Goal: Transaction & Acquisition: Book appointment/travel/reservation

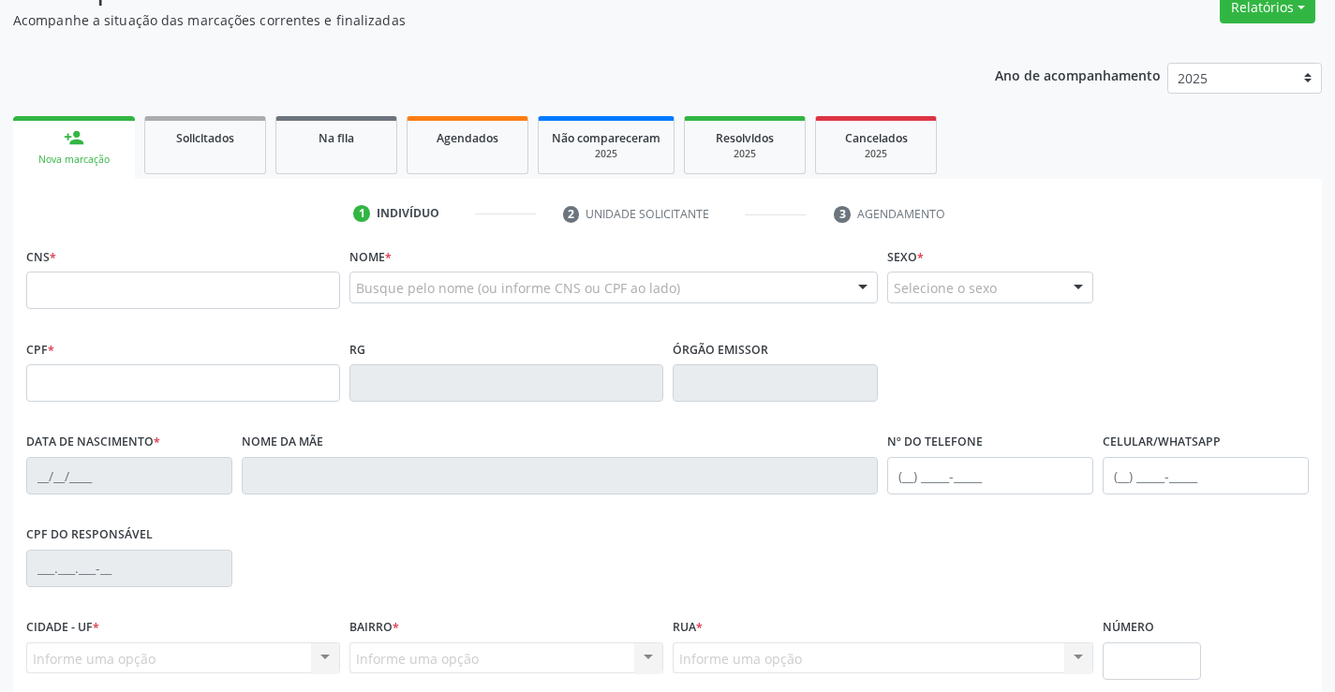
scroll to position [187, 0]
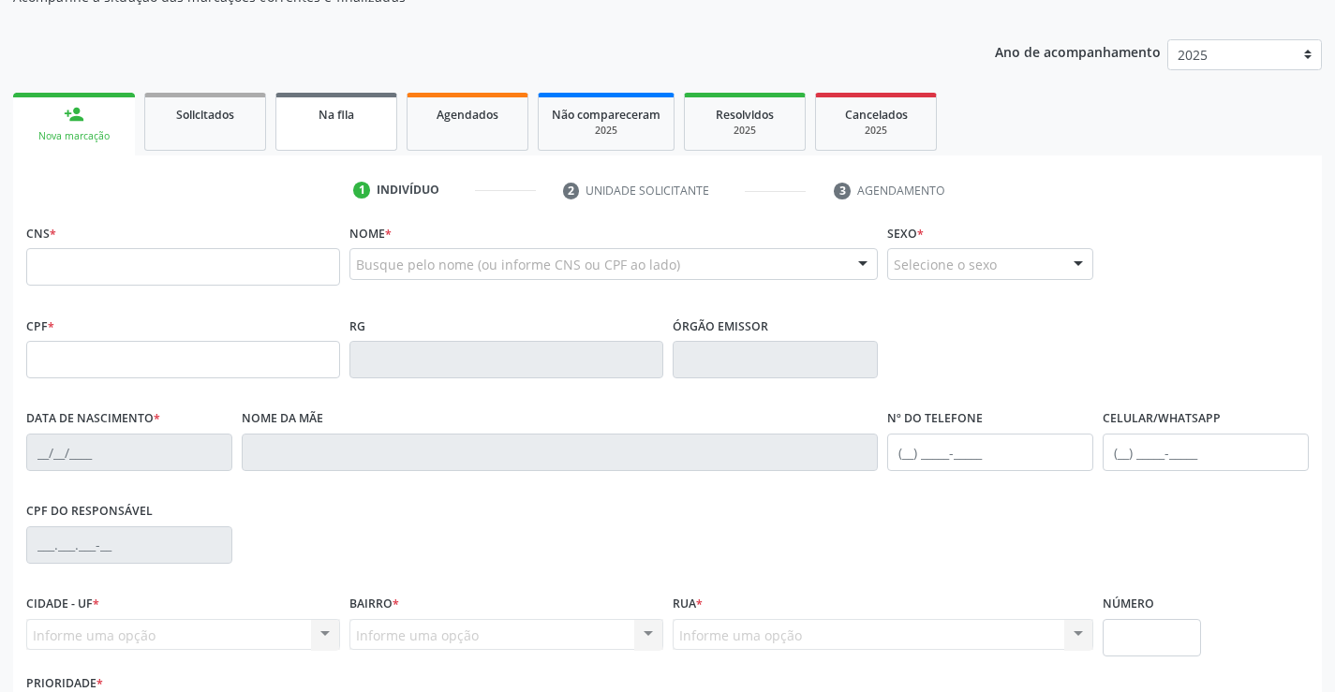
click at [328, 124] on link "Na fila" at bounding box center [336, 122] width 122 height 58
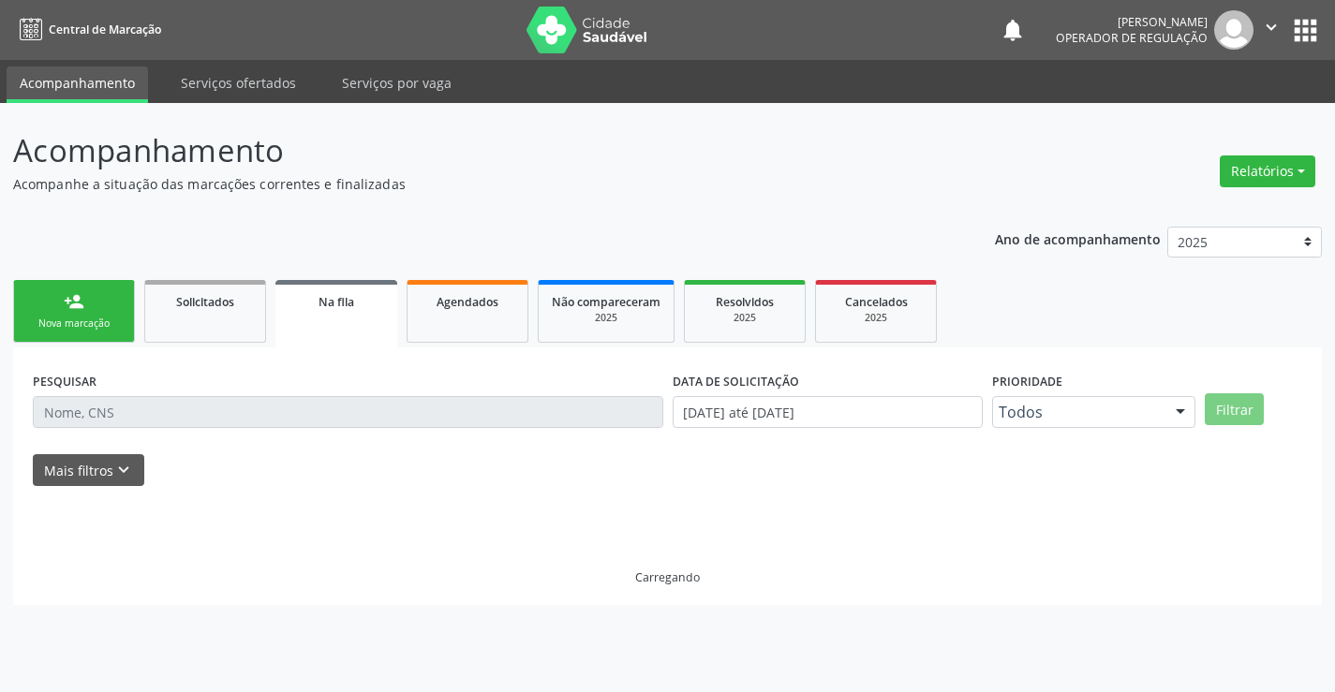
scroll to position [0, 0]
click at [485, 328] on link "Agendados" at bounding box center [468, 311] width 122 height 63
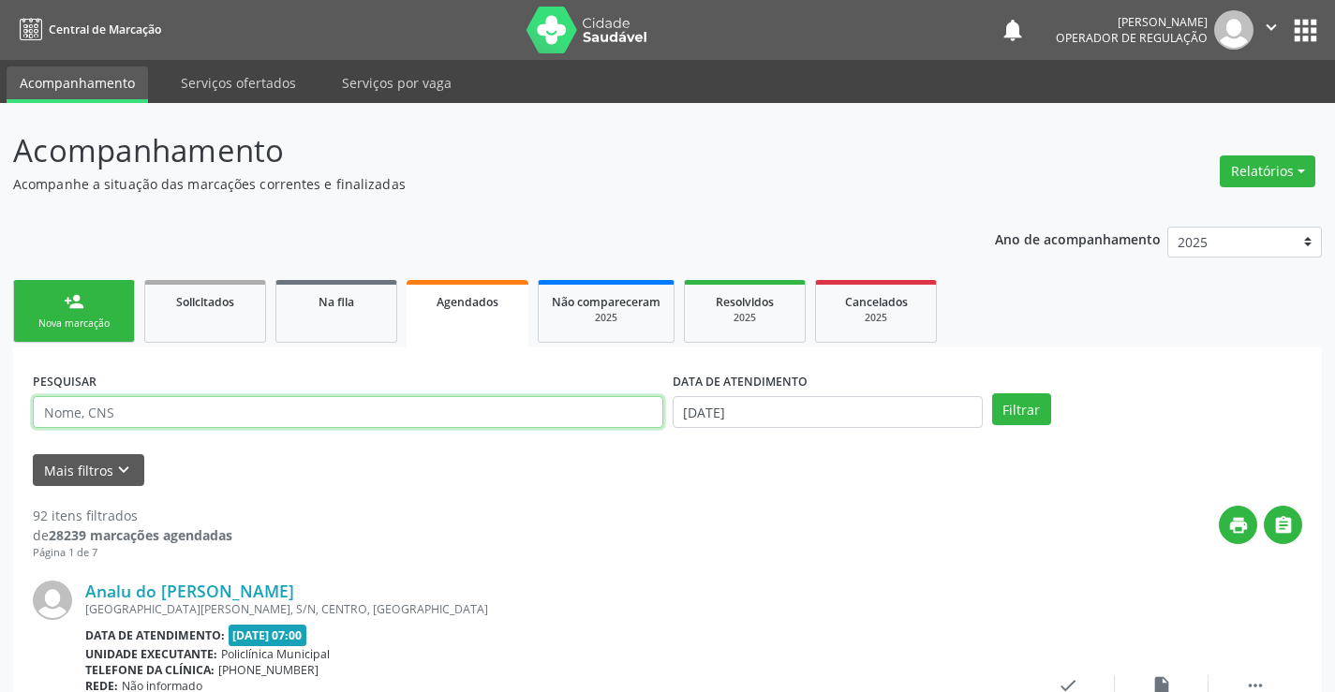
click at [143, 409] on input "text" at bounding box center [348, 412] width 630 height 32
type input "706105810758730"
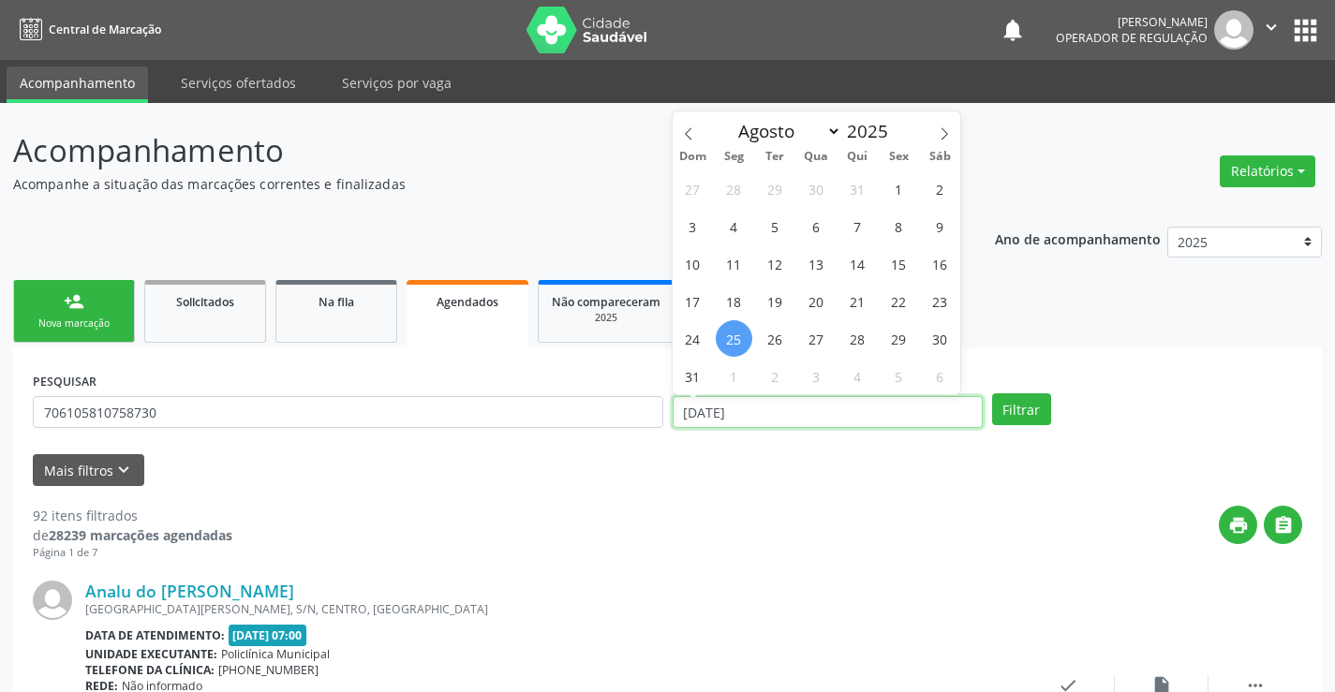
click at [804, 410] on input "[DATE]" at bounding box center [828, 412] width 310 height 32
click at [822, 339] on span "27" at bounding box center [816, 338] width 37 height 37
type input "[DATE]"
click at [822, 339] on span "27" at bounding box center [816, 338] width 37 height 37
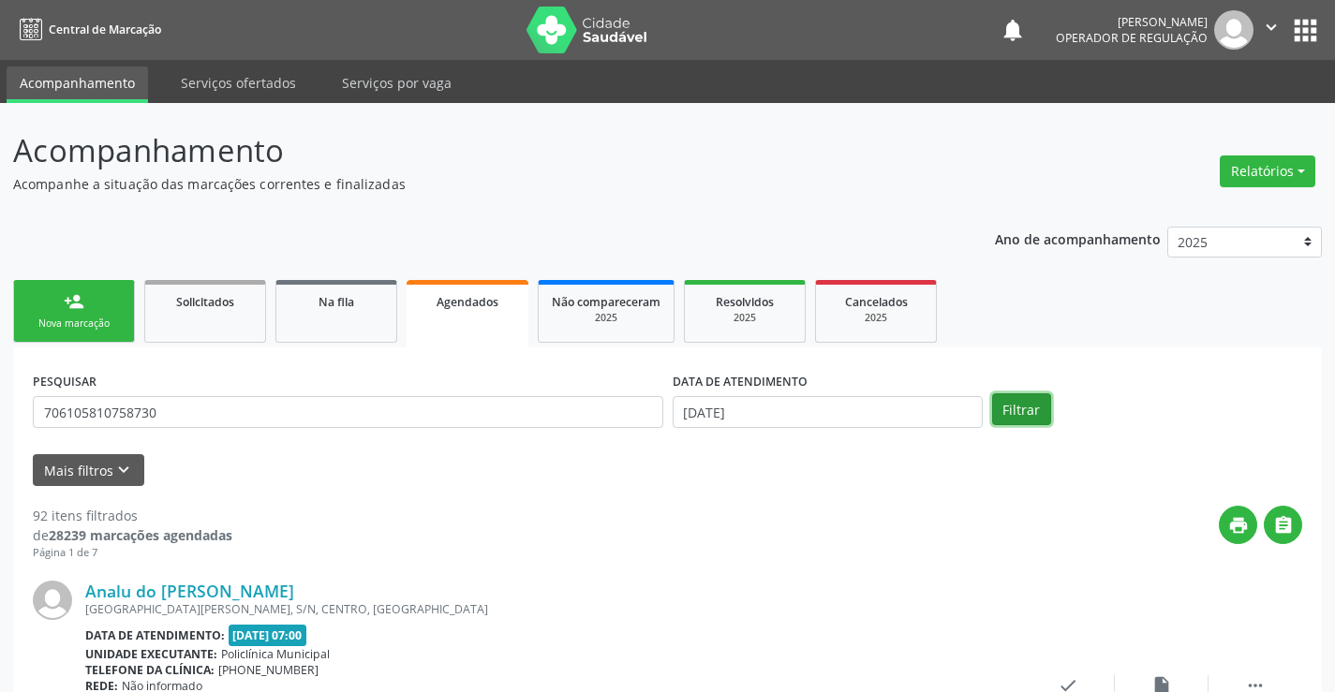
click at [1032, 412] on button "Filtrar" at bounding box center [1021, 409] width 59 height 32
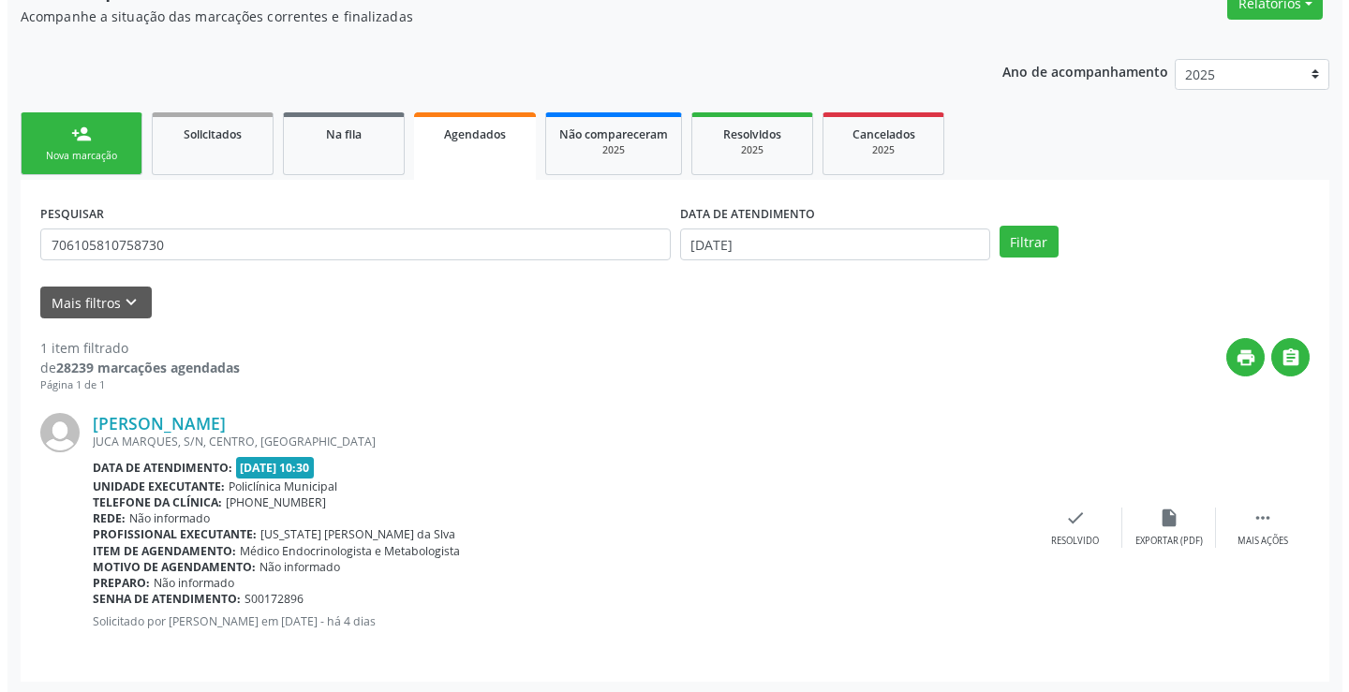
scroll to position [170, 0]
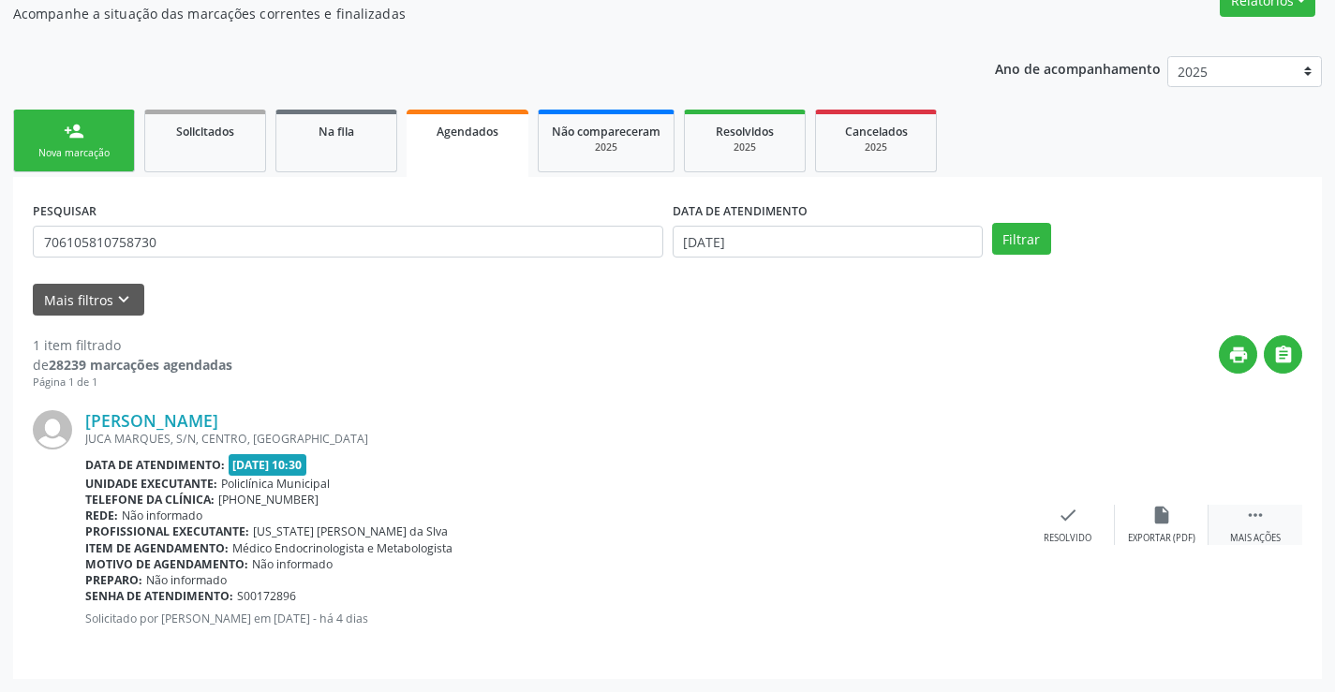
click at [1257, 513] on icon "" at bounding box center [1255, 515] width 21 height 21
click at [974, 513] on icon "cancel" at bounding box center [974, 515] width 21 height 21
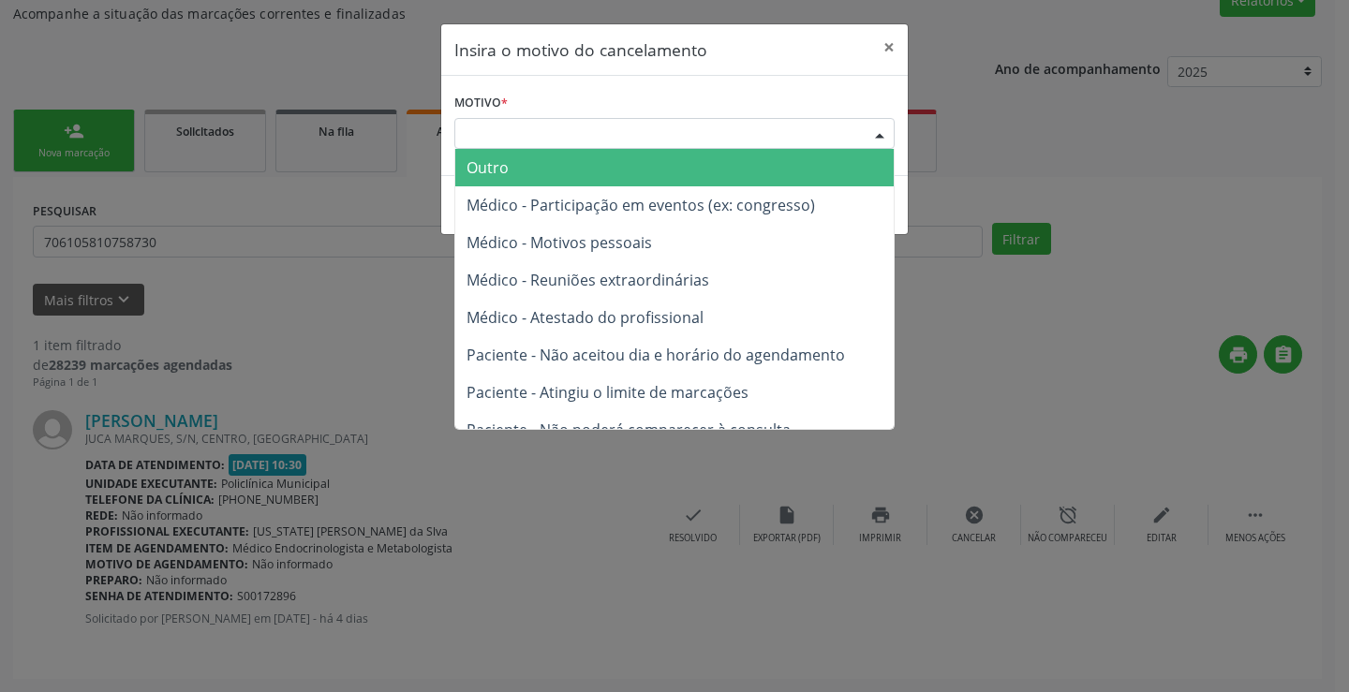
click at [846, 123] on div "Escolha o motivo" at bounding box center [674, 134] width 440 height 32
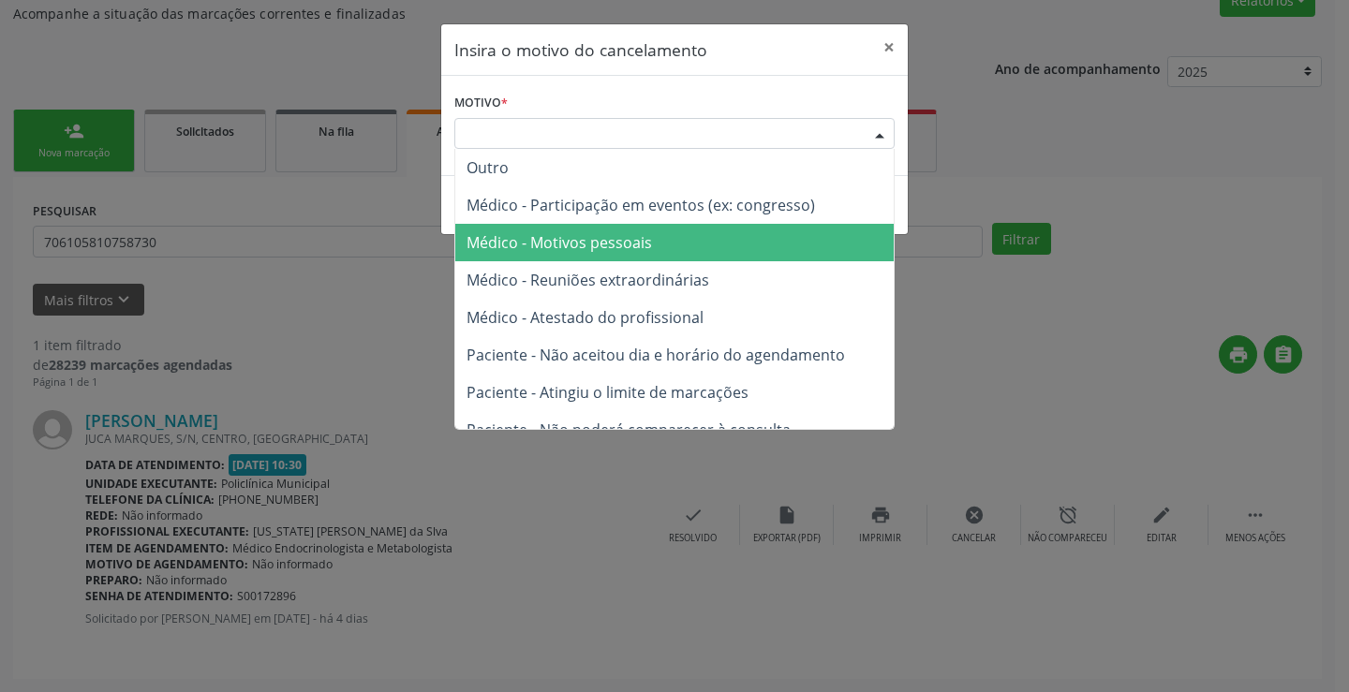
click at [669, 238] on span "Médico - Motivos pessoais" at bounding box center [674, 242] width 438 height 37
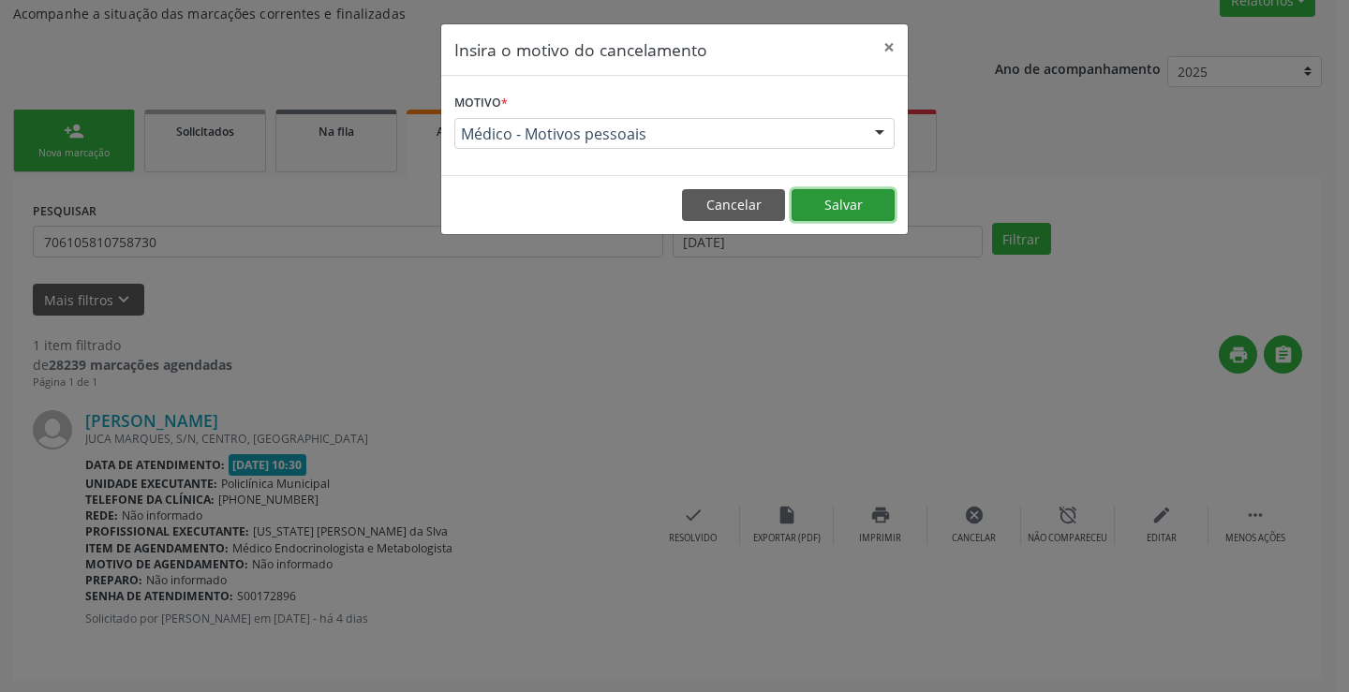
click at [847, 209] on button "Salvar" at bounding box center [842, 205] width 103 height 32
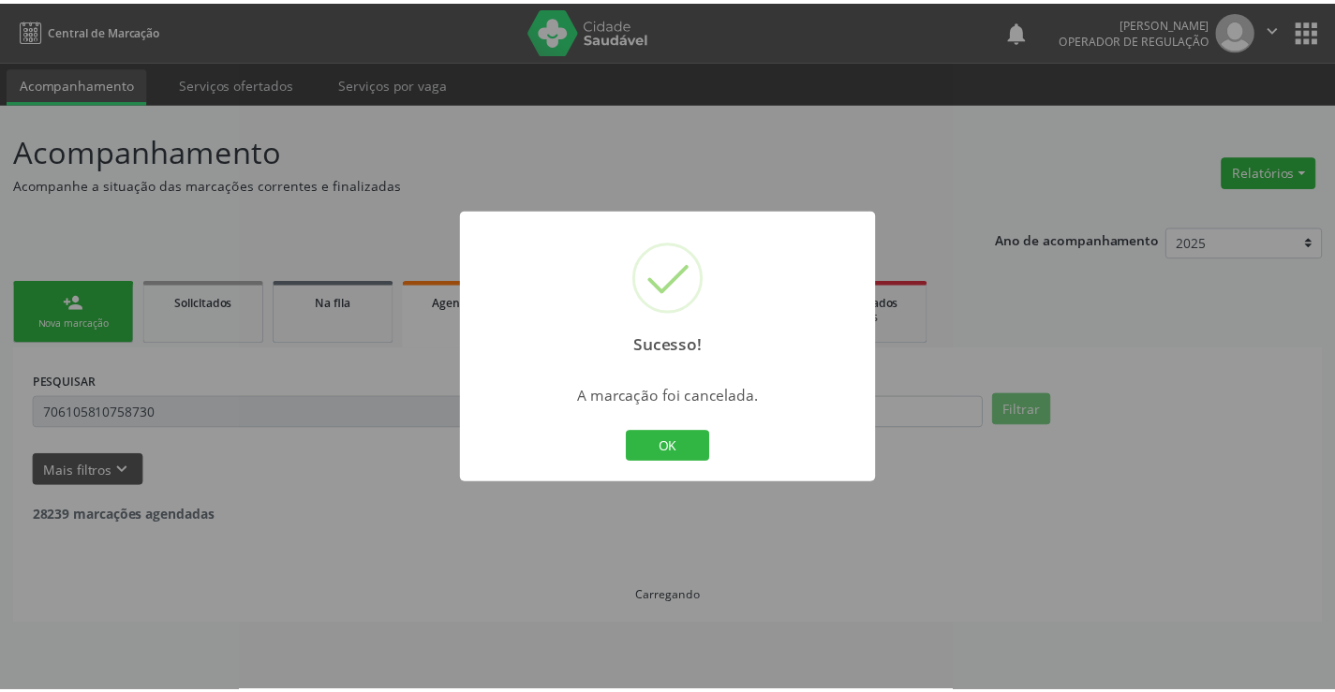
scroll to position [0, 0]
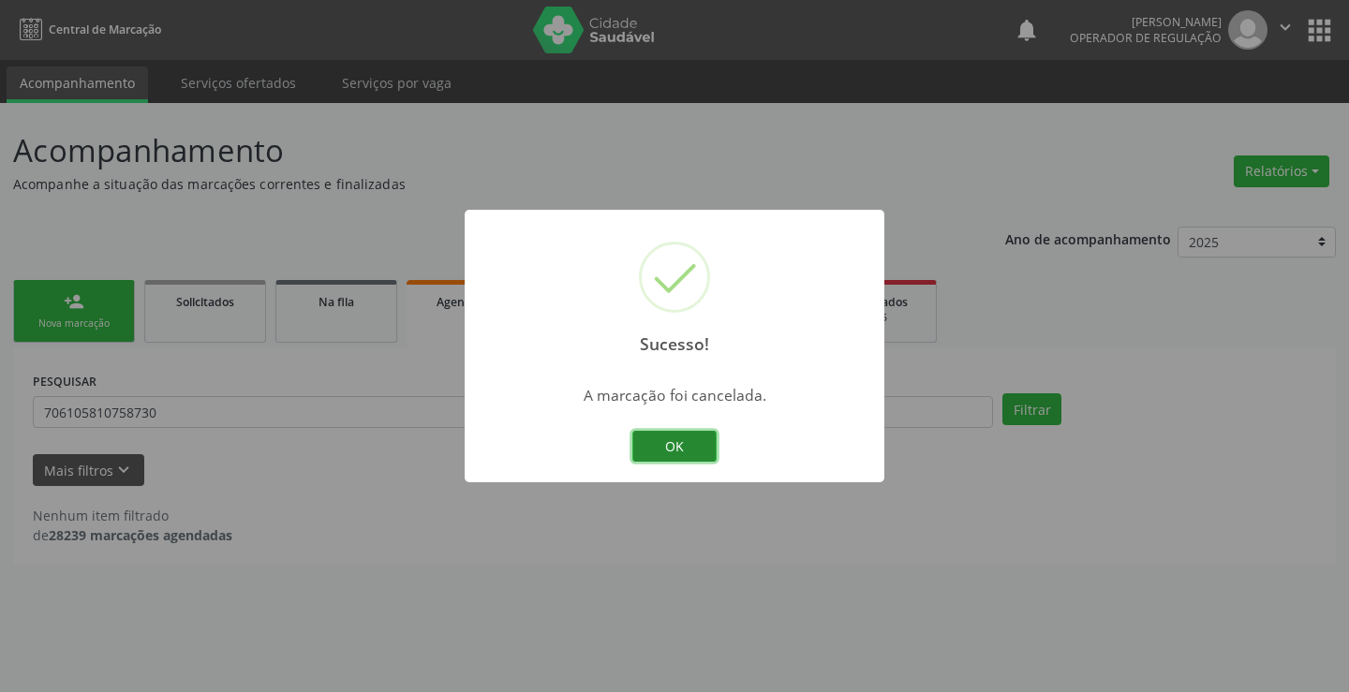
click at [681, 434] on button "OK" at bounding box center [674, 447] width 84 height 32
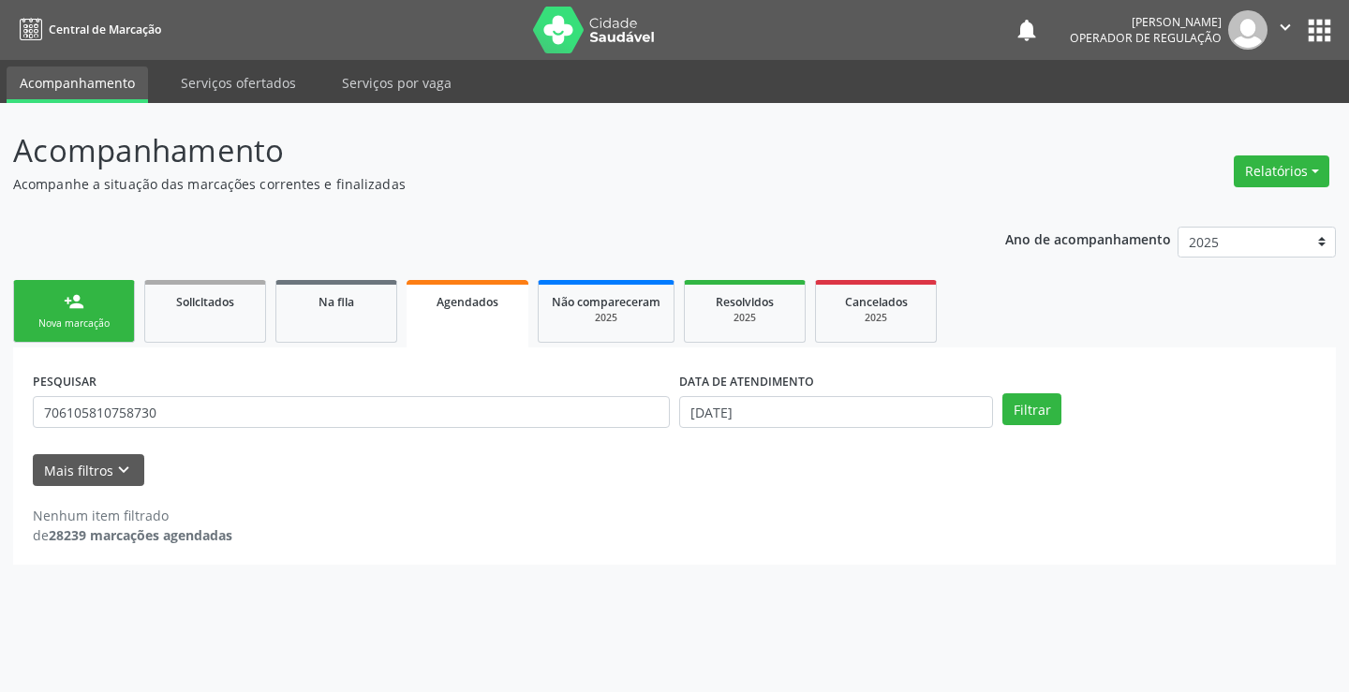
click at [115, 319] on div "Nova marcação" at bounding box center [74, 324] width 94 height 14
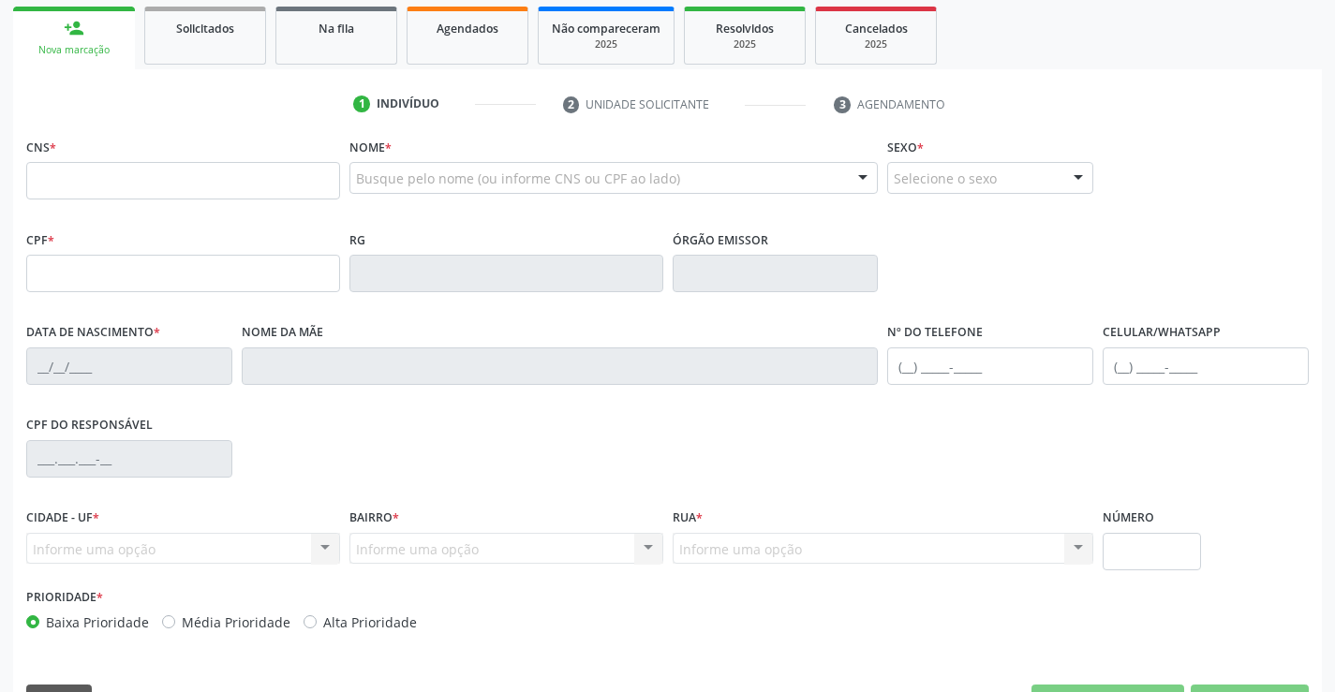
scroll to position [281, 0]
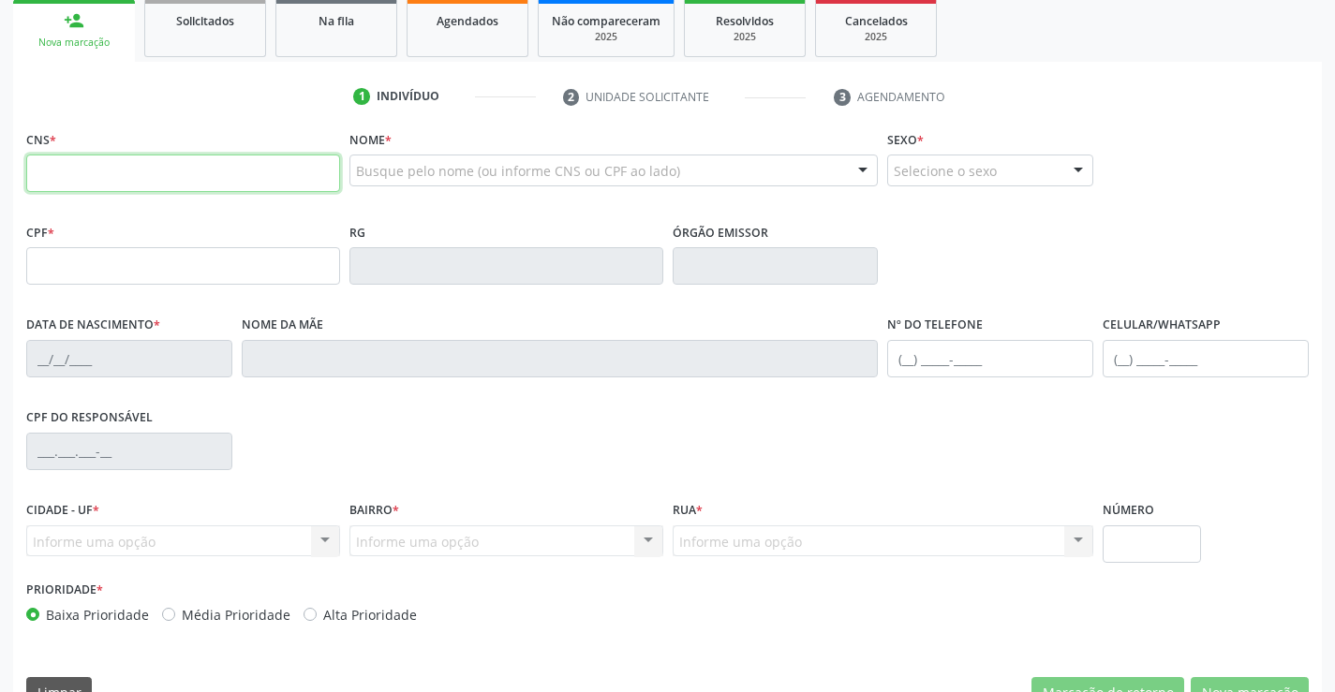
click at [125, 171] on input "text" at bounding box center [183, 173] width 314 height 37
type input "706 9041 4710 2439"
type input "1600403379"
type input "[DATE]"
type input "[PHONE_NUMBER]"
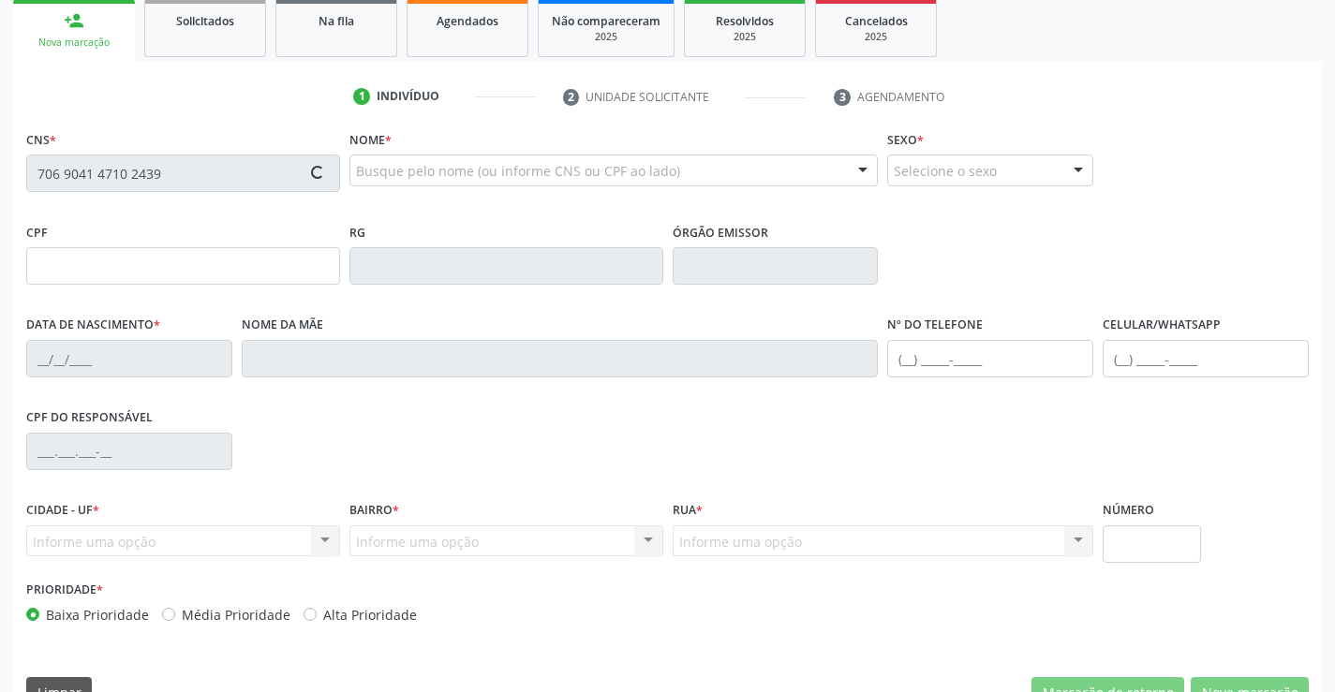
type input "[PHONE_NUMBER]"
type input "S/N"
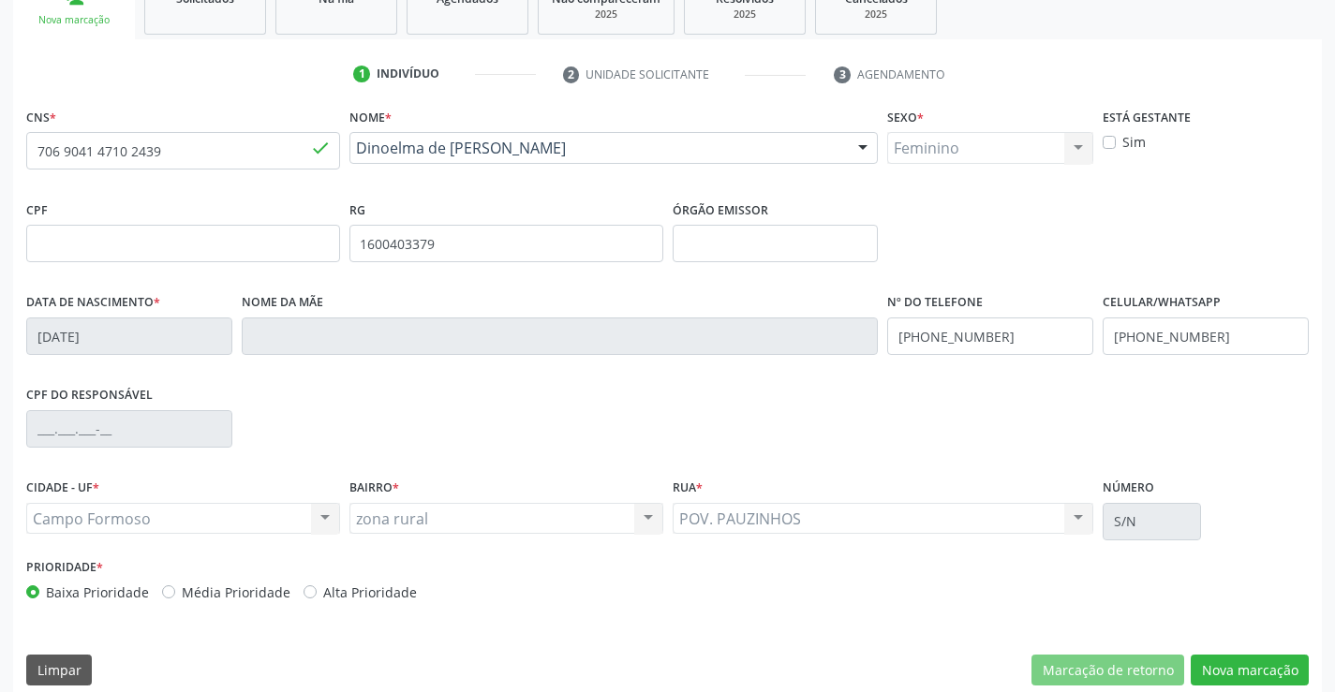
scroll to position [323, 0]
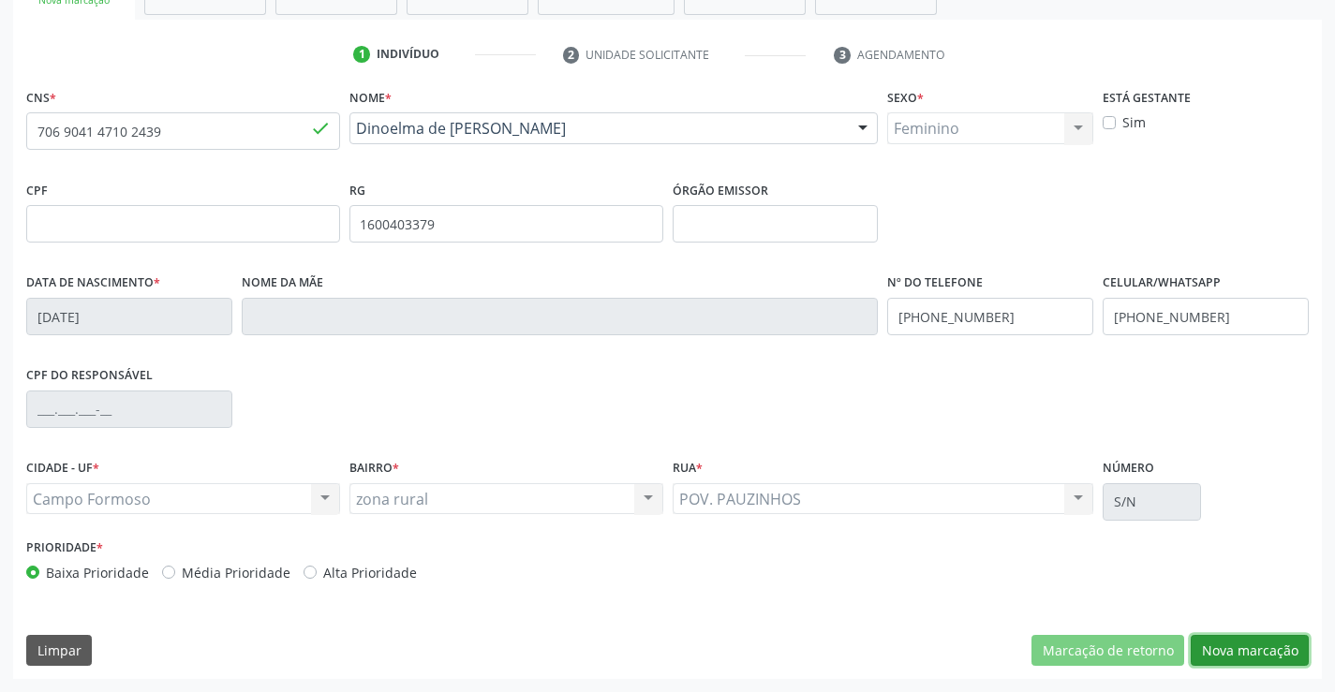
click at [1230, 650] on button "Nova marcação" at bounding box center [1249, 651] width 118 height 32
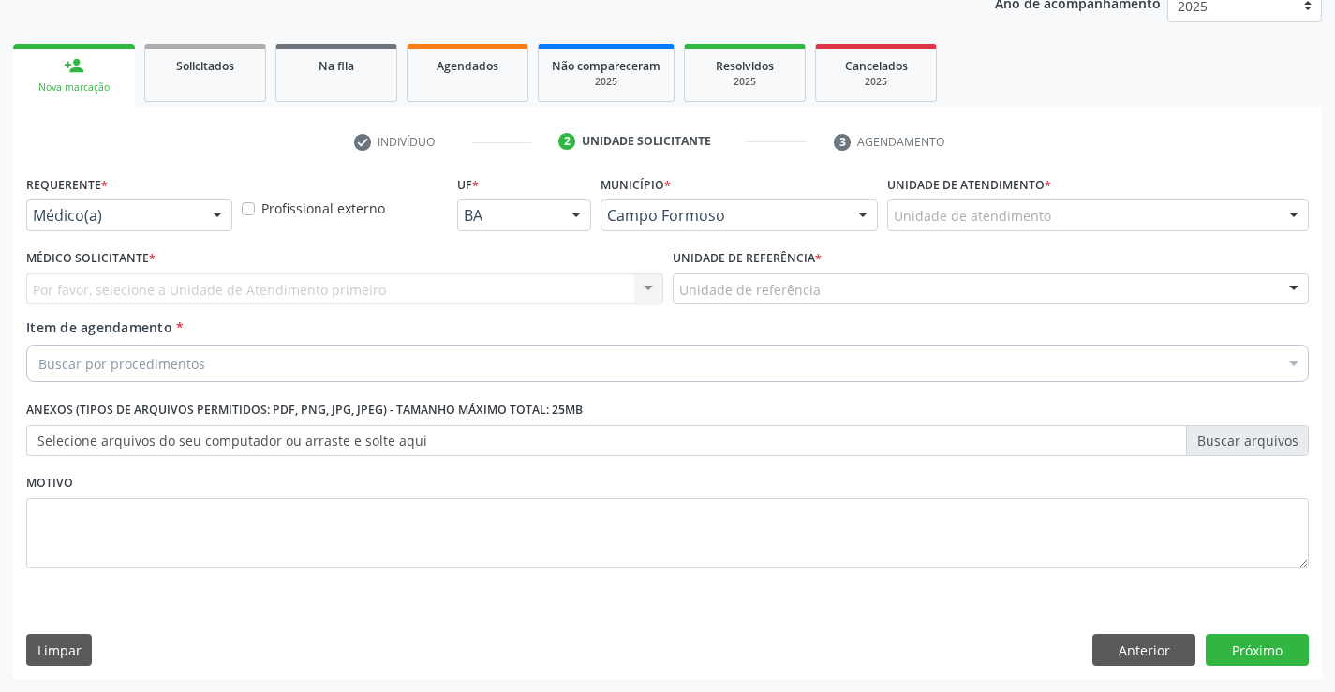
scroll to position [236, 0]
click at [217, 215] on div at bounding box center [217, 216] width 28 height 32
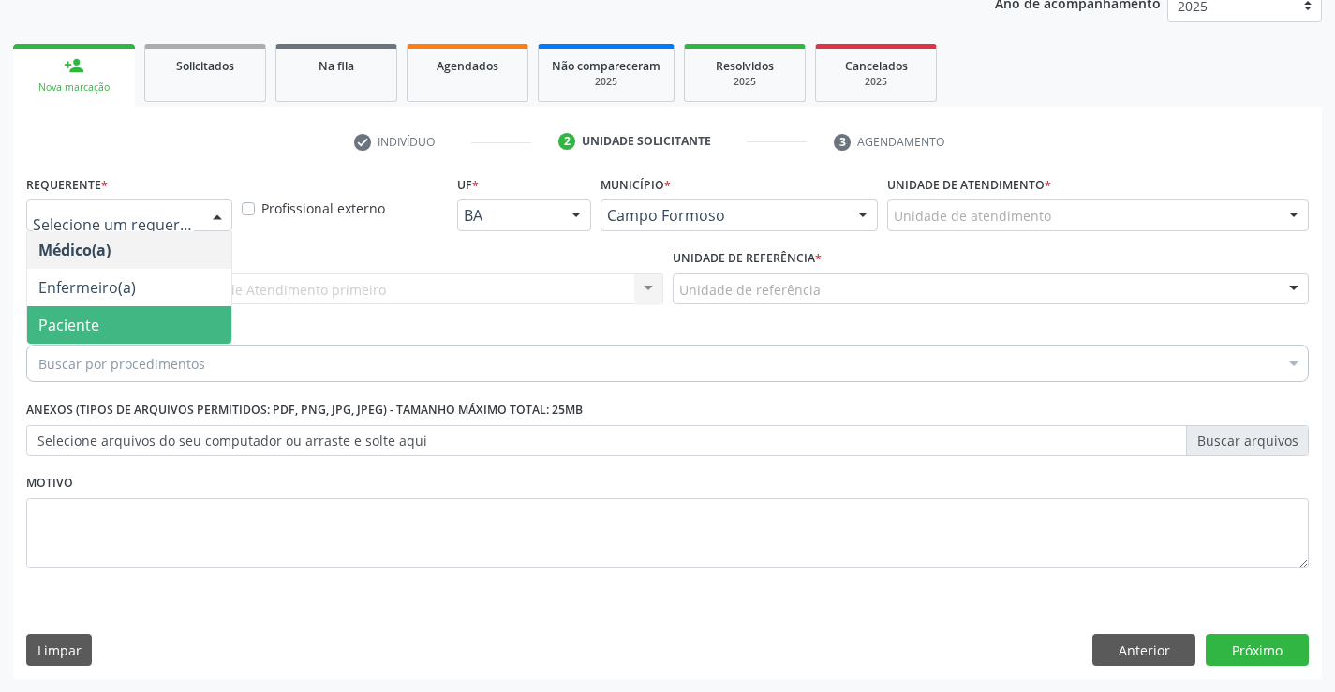
click at [146, 318] on span "Paciente" at bounding box center [129, 324] width 204 height 37
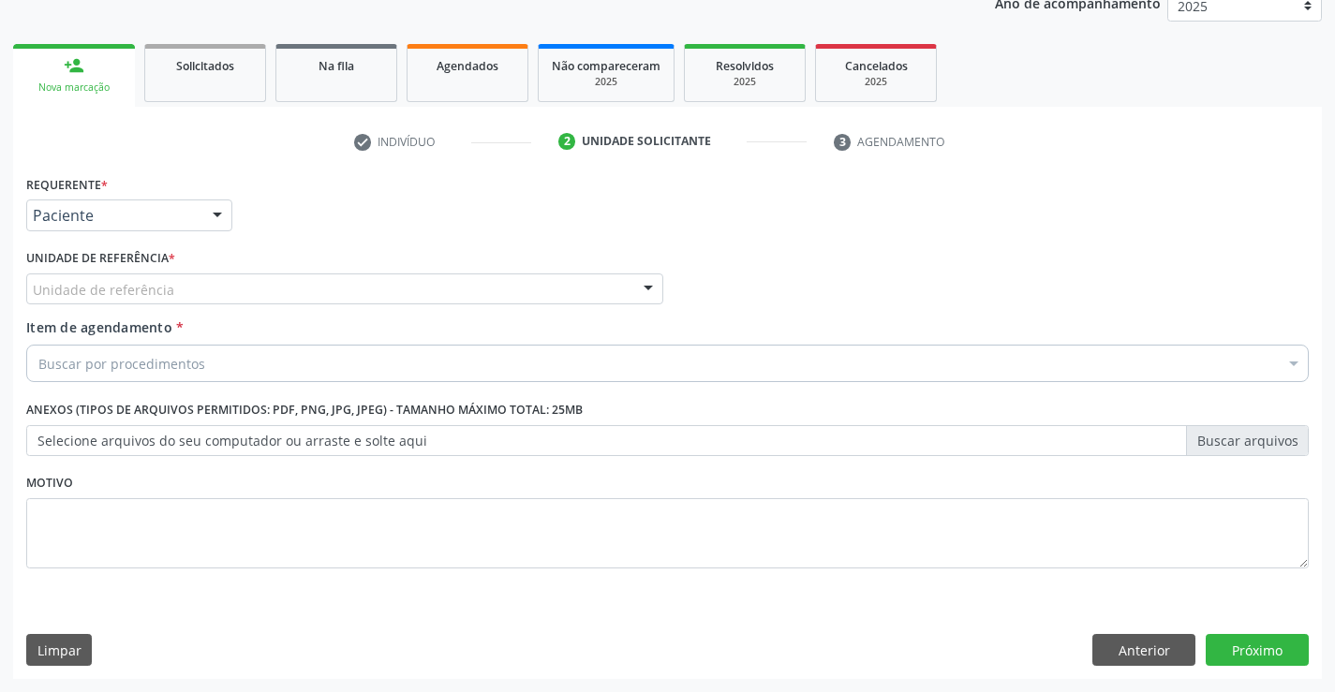
click at [200, 291] on div "Unidade de referência" at bounding box center [344, 290] width 637 height 32
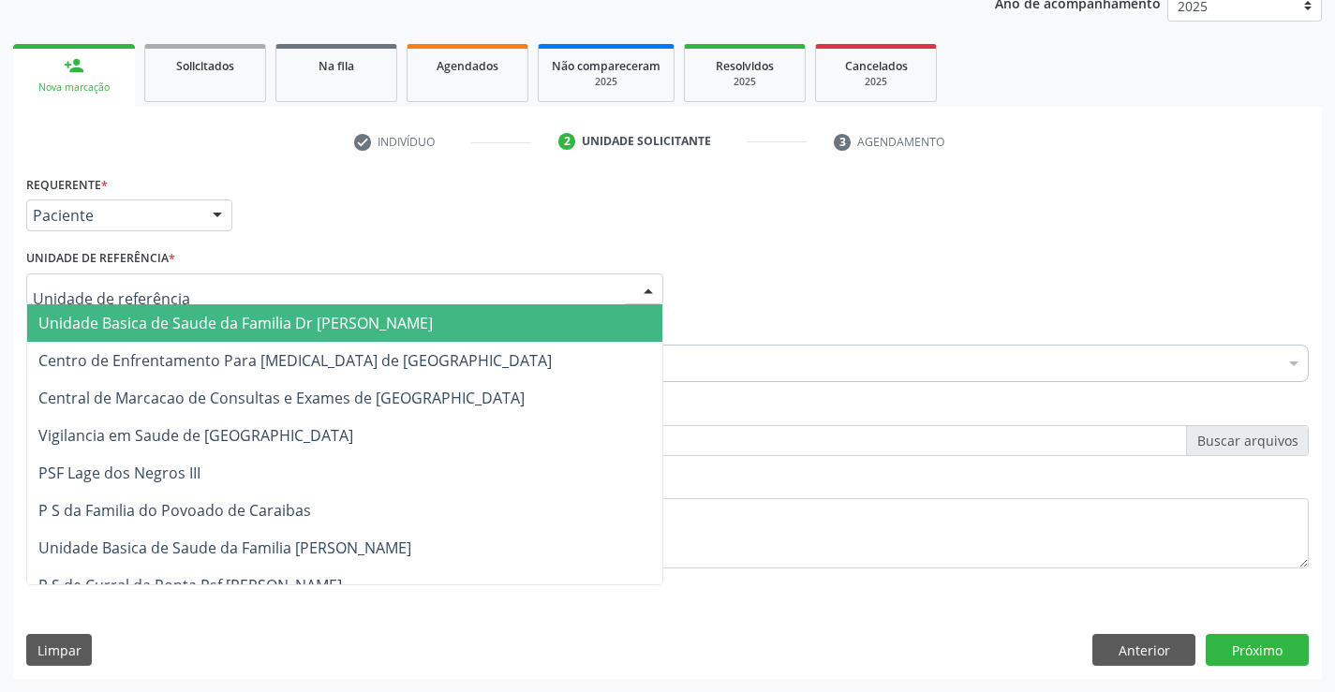
click at [187, 325] on span "Unidade Basica de Saude da Familia Dr [PERSON_NAME]" at bounding box center [235, 323] width 394 height 21
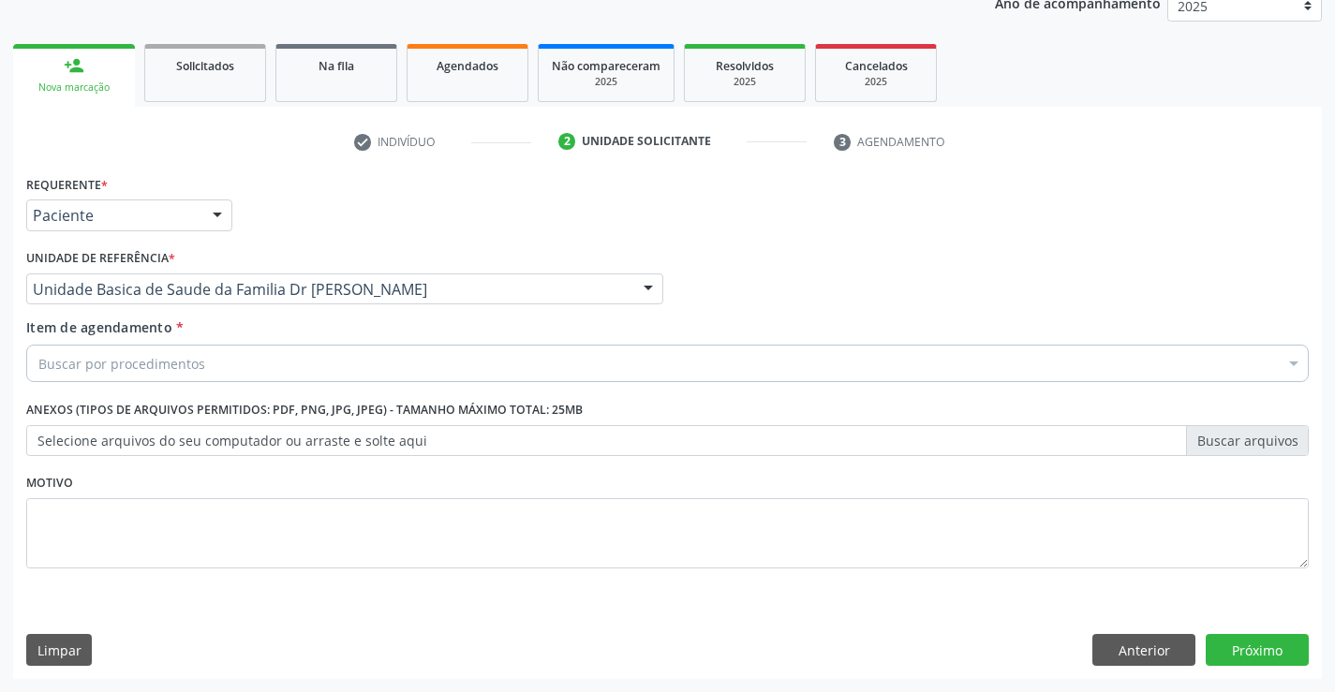
click at [215, 362] on div "Buscar por procedimentos" at bounding box center [667, 363] width 1282 height 37
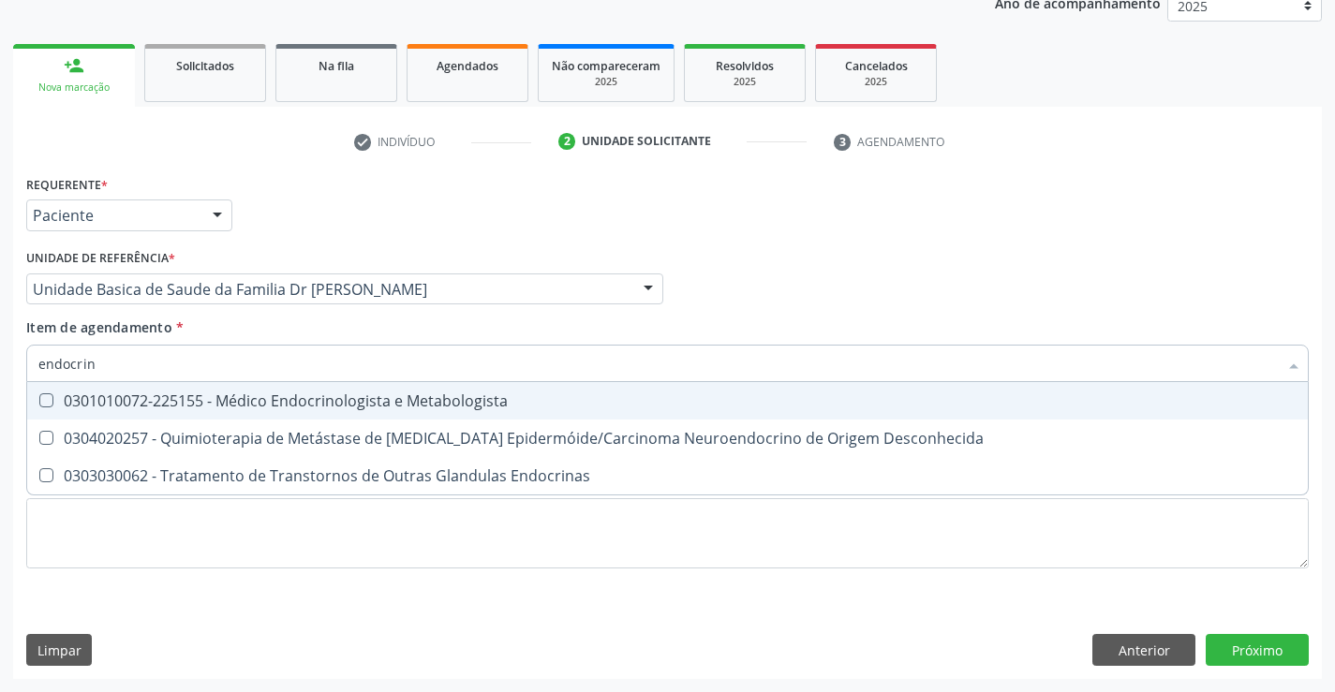
type input "endocrino"
click at [286, 400] on div "0301010072-225155 - Médico Endocrinologista e Metabologista" at bounding box center [667, 400] width 1258 height 15
checkbox Metabologista "true"
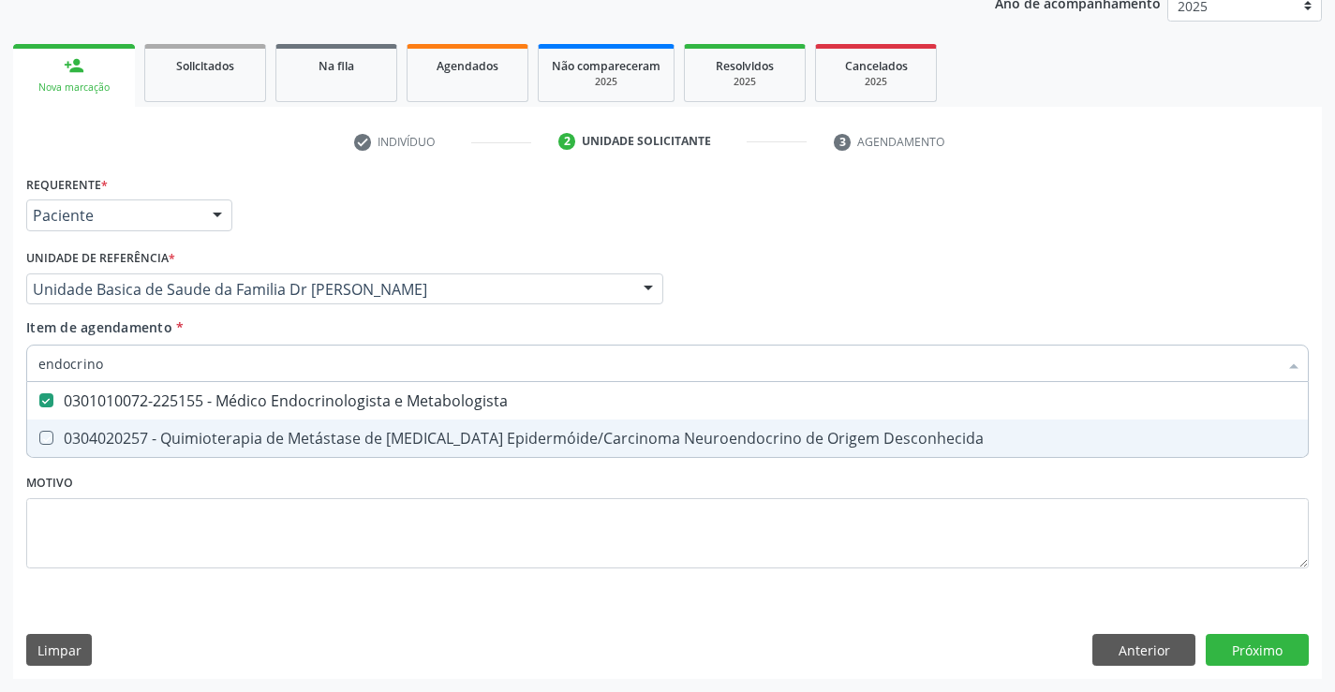
click at [278, 488] on div "Requerente * Paciente Médico(a) Enfermeiro(a) Paciente Nenhum resultado encontr…" at bounding box center [667, 382] width 1282 height 424
checkbox Desconhecida "true"
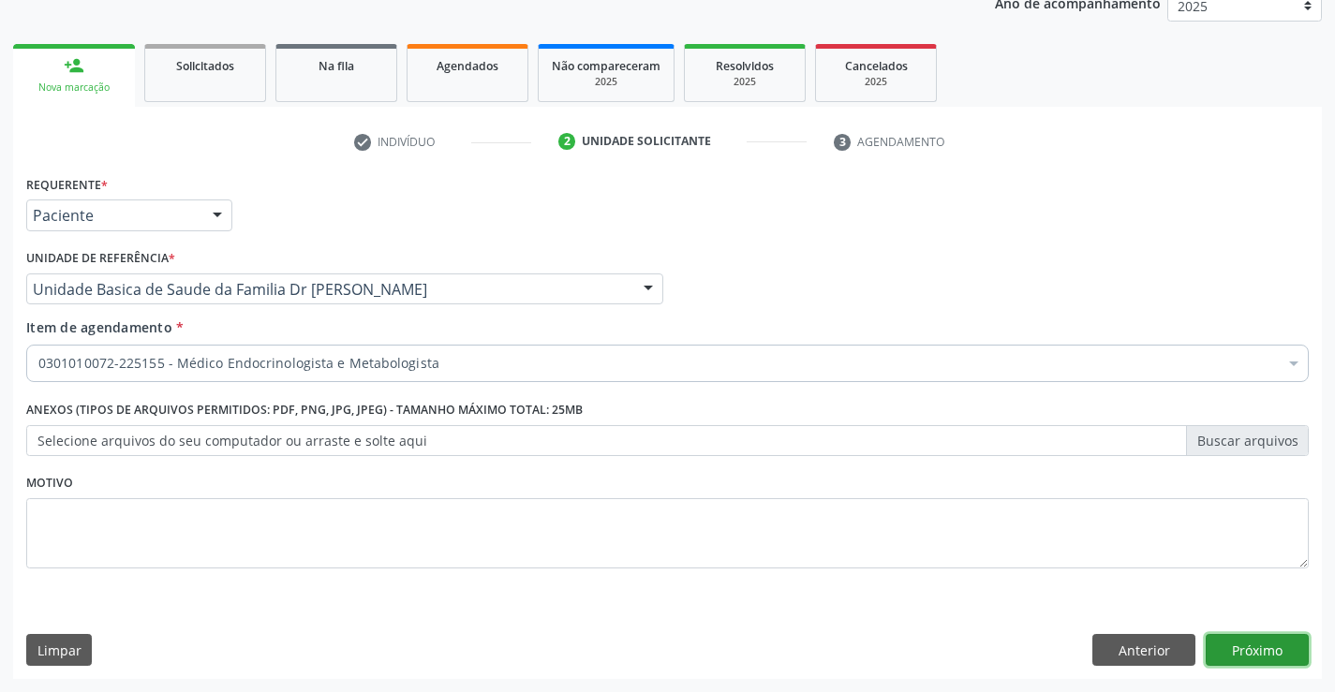
click at [1252, 643] on button "Próximo" at bounding box center [1256, 650] width 103 height 32
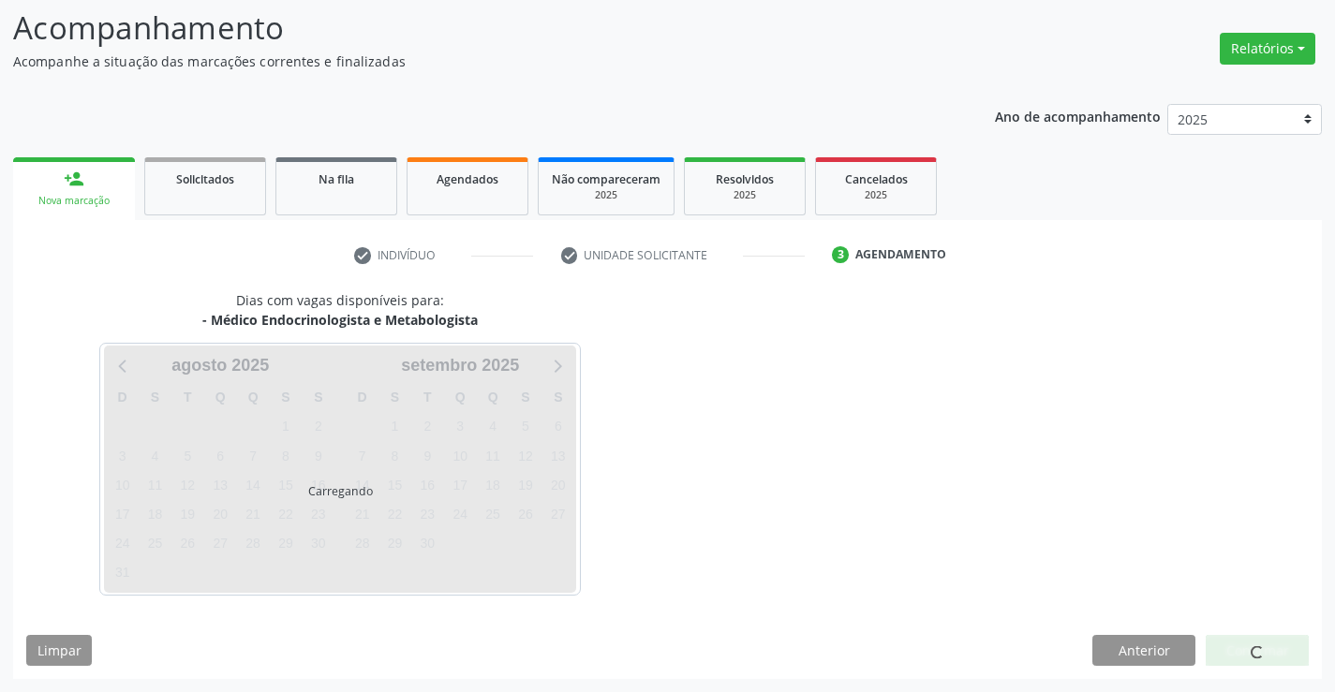
scroll to position [123, 0]
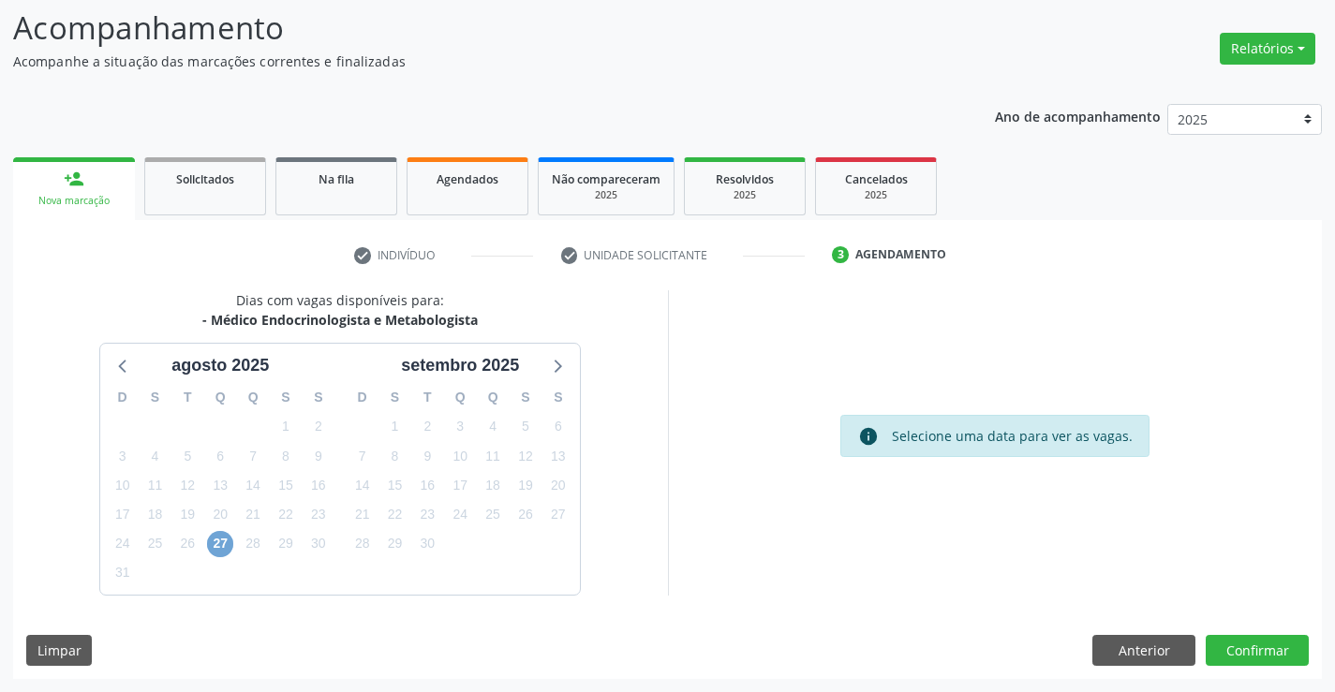
click at [216, 543] on span "27" at bounding box center [220, 544] width 26 height 26
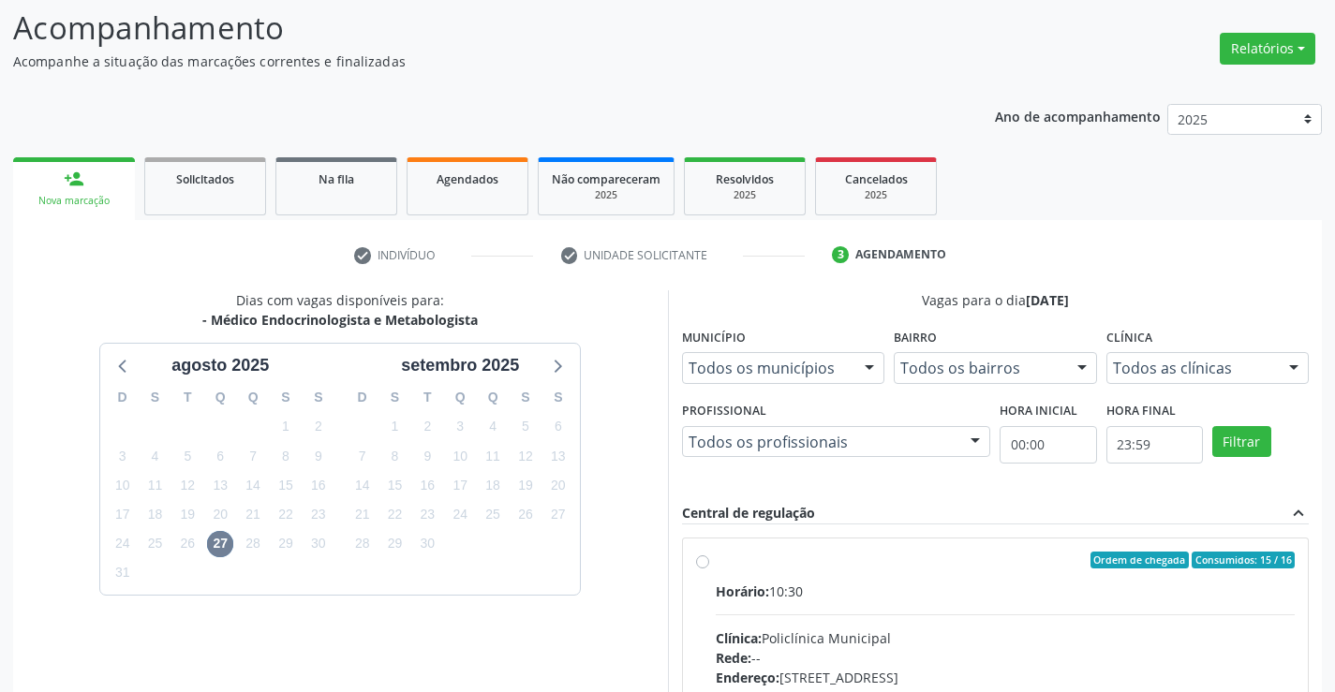
click at [716, 561] on label "Ordem de chegada Consumidos: 15 / 16 Horário: 10:30 Clínica: Policlínica Munici…" at bounding box center [1006, 696] width 580 height 288
click at [699, 561] on input "Ordem de chegada Consumidos: 15 / 16 Horário: 10:30 Clínica: Policlínica Munici…" at bounding box center [702, 560] width 13 height 17
radio input "true"
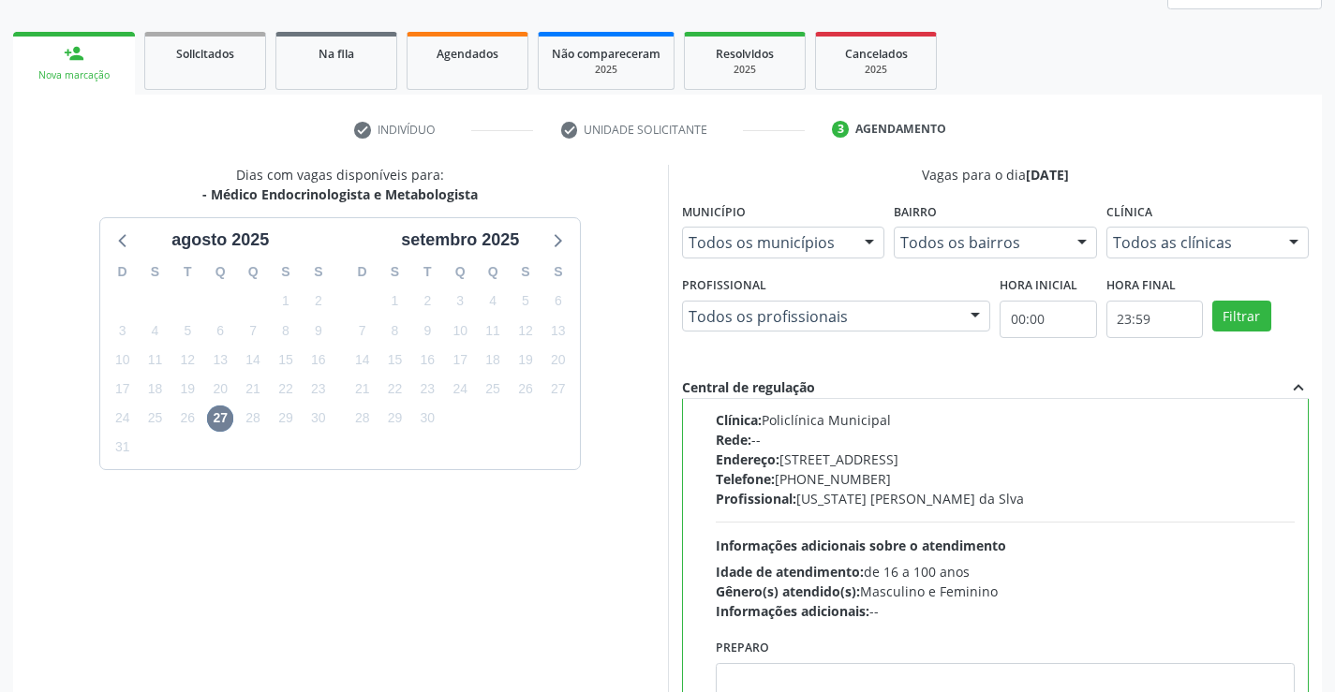
scroll to position [427, 0]
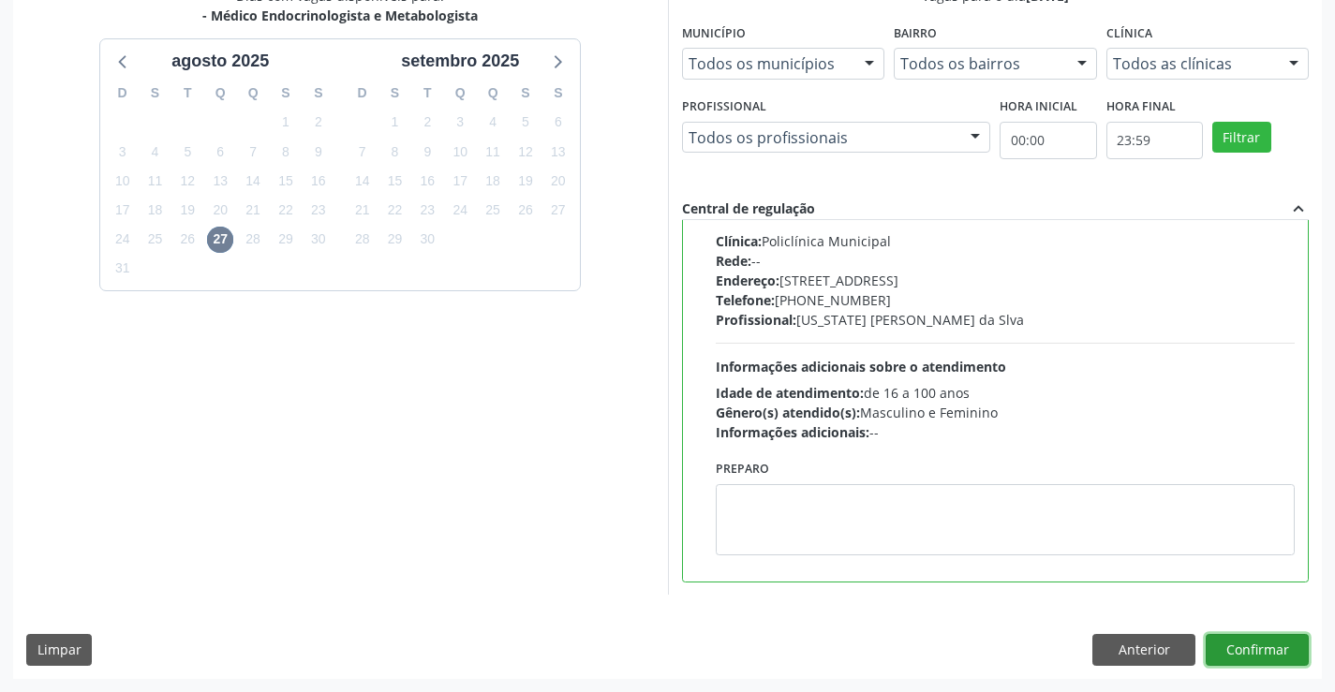
click at [1244, 648] on button "Confirmar" at bounding box center [1256, 650] width 103 height 32
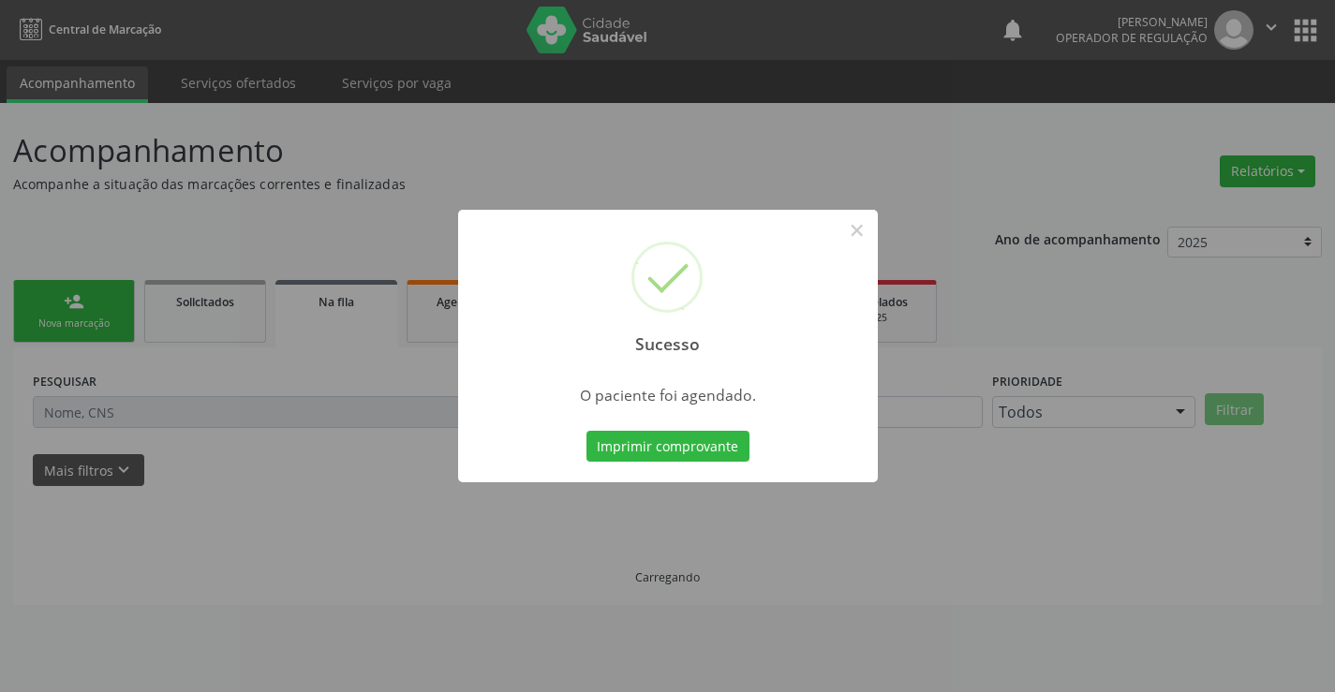
scroll to position [0, 0]
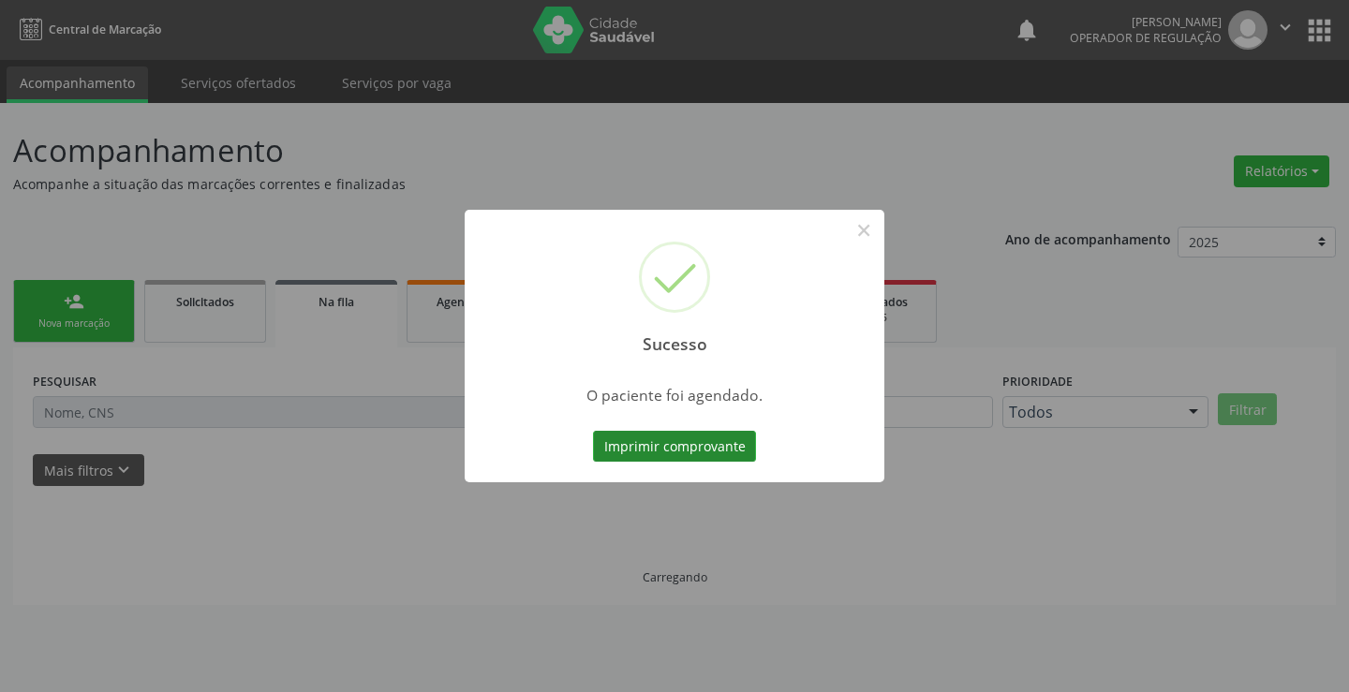
click at [706, 447] on button "Imprimir comprovante" at bounding box center [674, 447] width 163 height 32
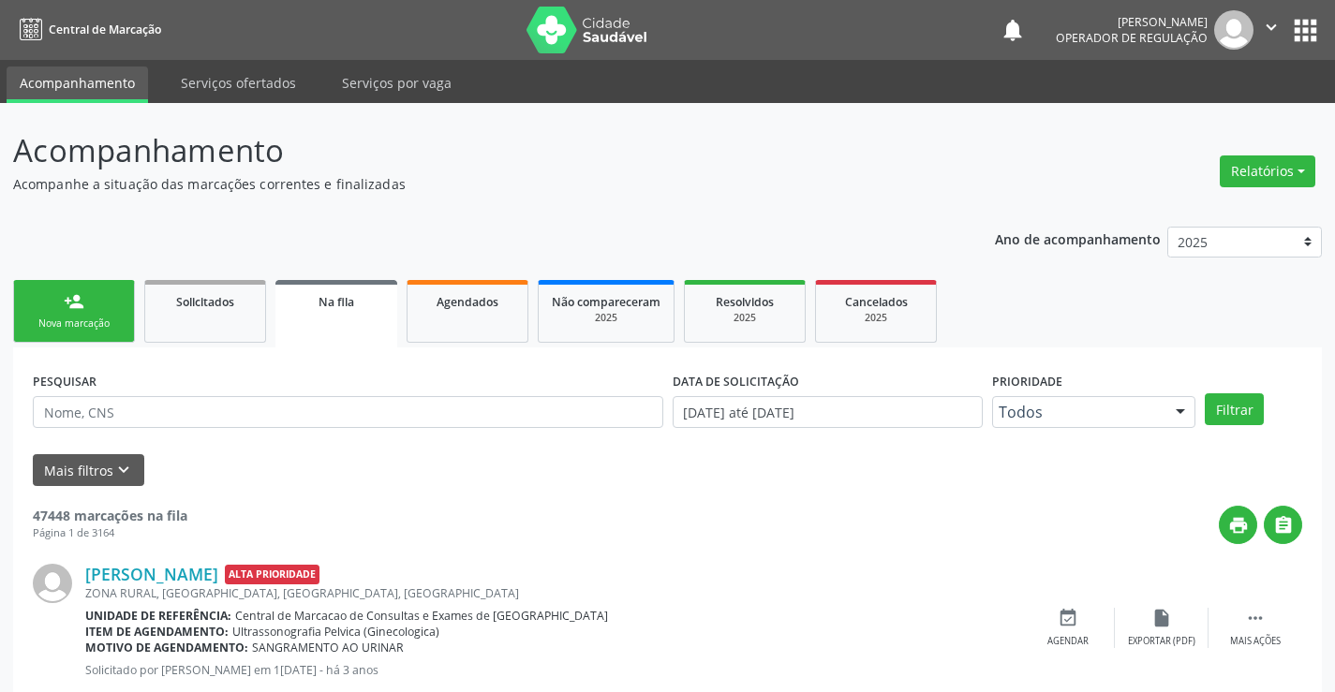
click at [111, 320] on div "Nova marcação" at bounding box center [74, 324] width 94 height 14
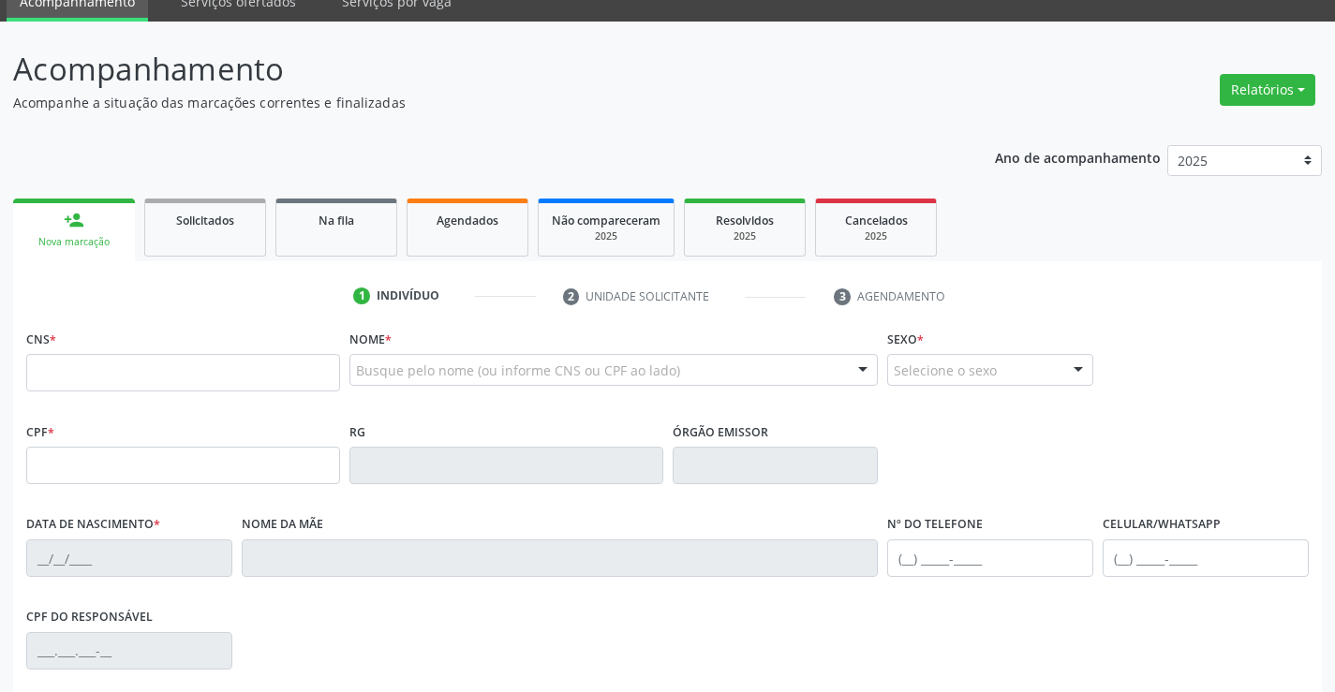
scroll to position [187, 0]
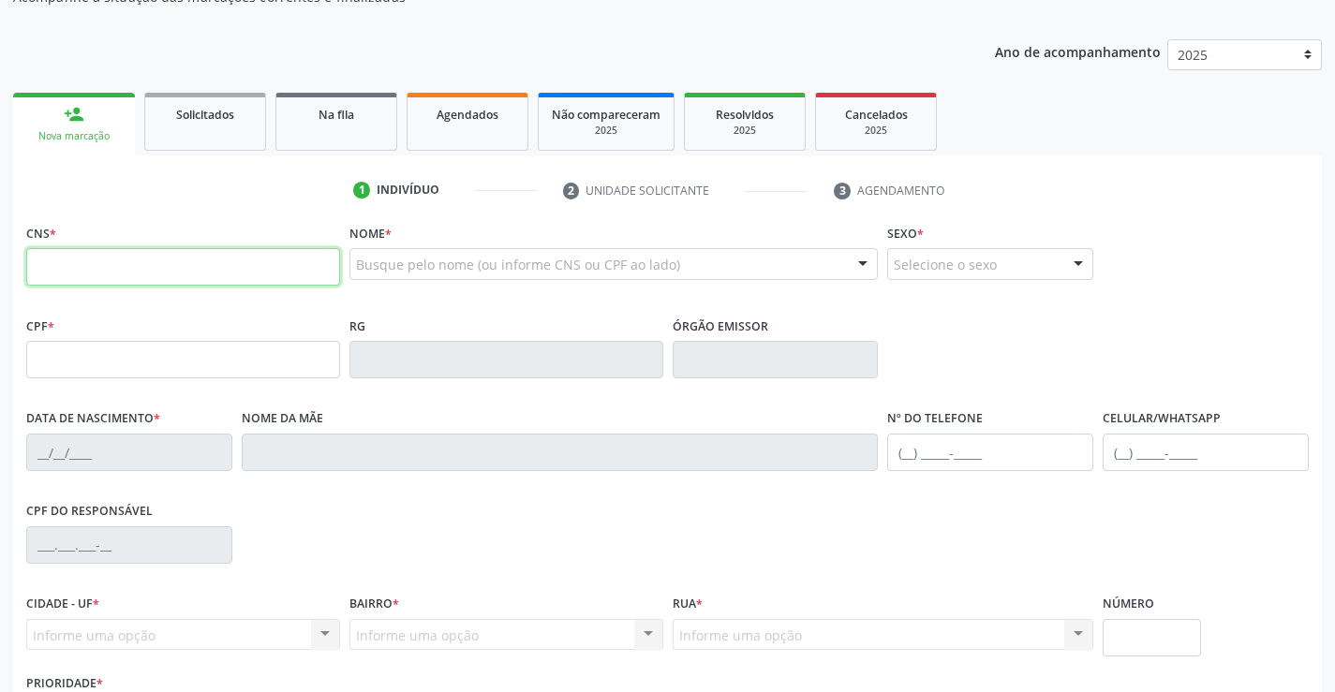
click at [98, 270] on input "text" at bounding box center [183, 266] width 314 height 37
type input "708 9027 2375 4814"
type input "[DATE]"
type input "S/N"
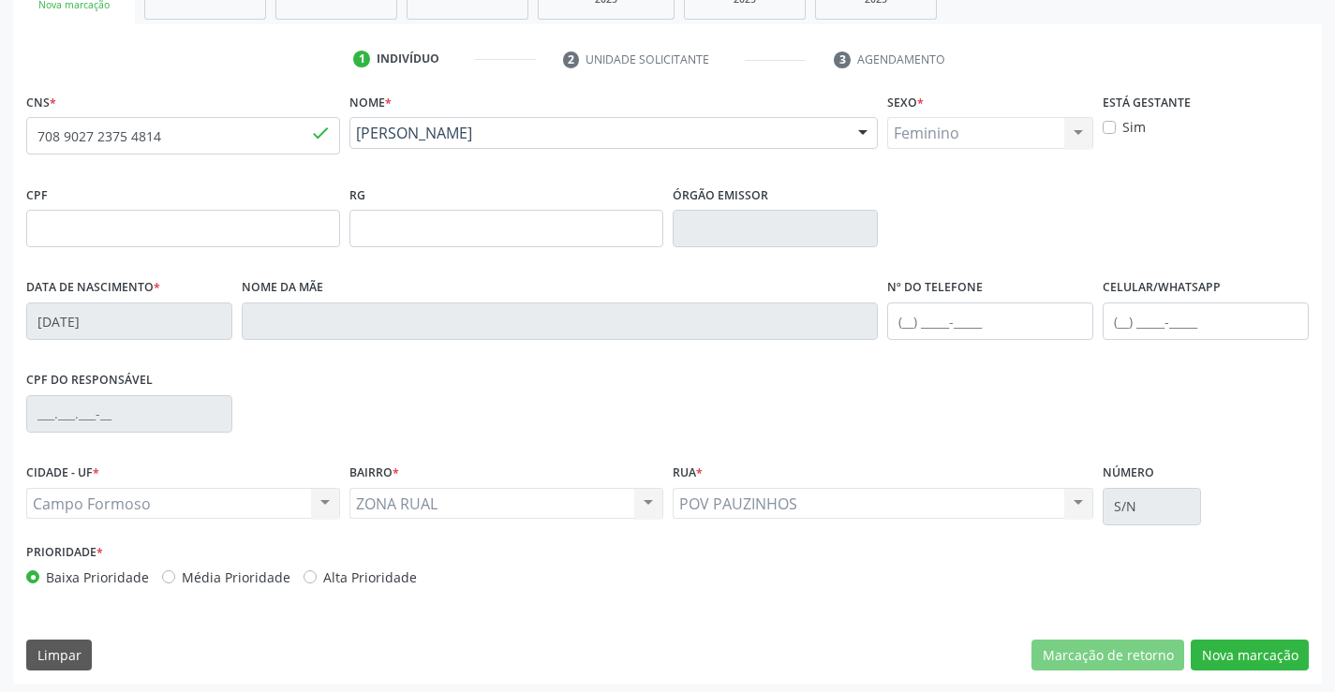
scroll to position [323, 0]
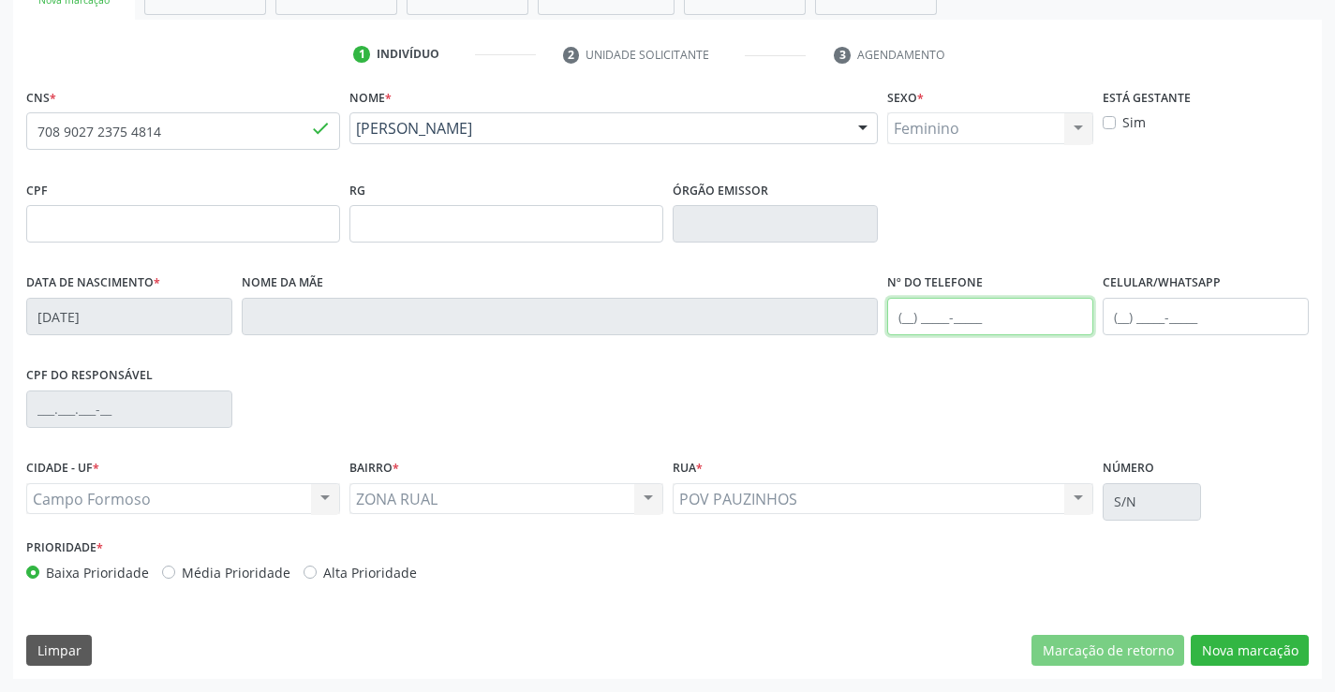
click at [909, 321] on input "text" at bounding box center [990, 316] width 206 height 37
type input "[PHONE_NUMBER]"
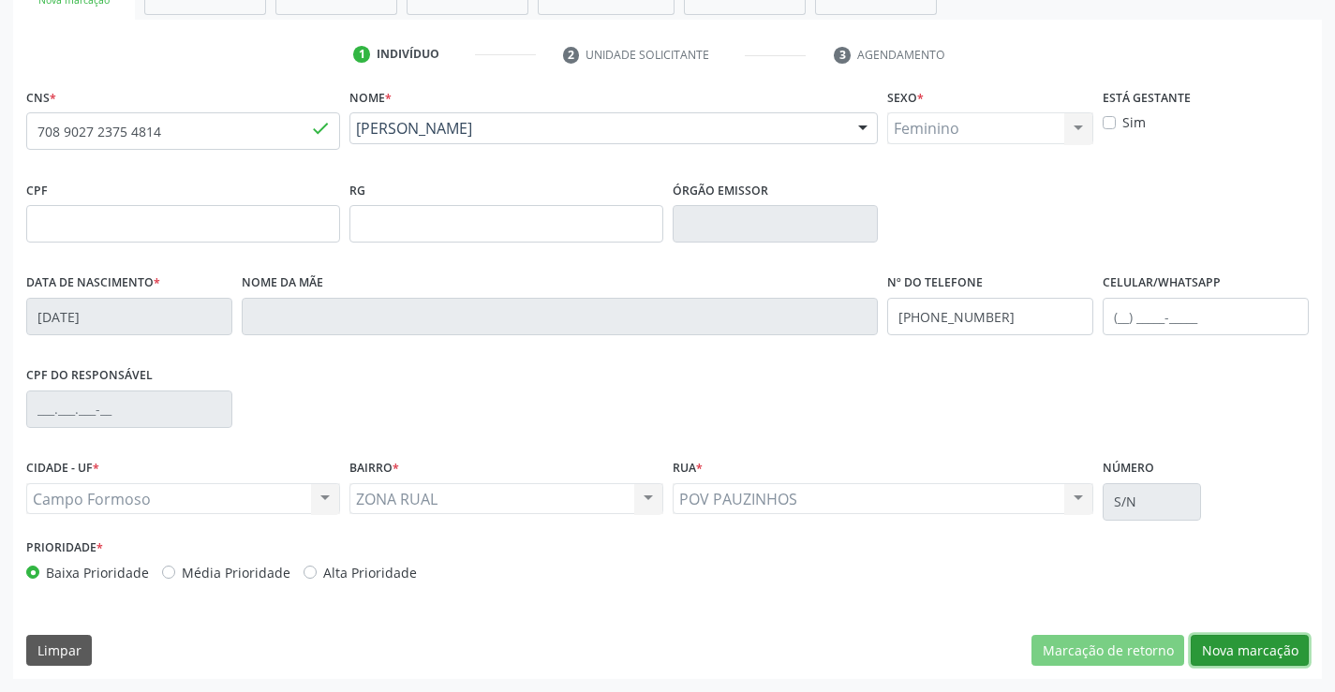
click at [1263, 647] on button "Nova marcação" at bounding box center [1249, 651] width 118 height 32
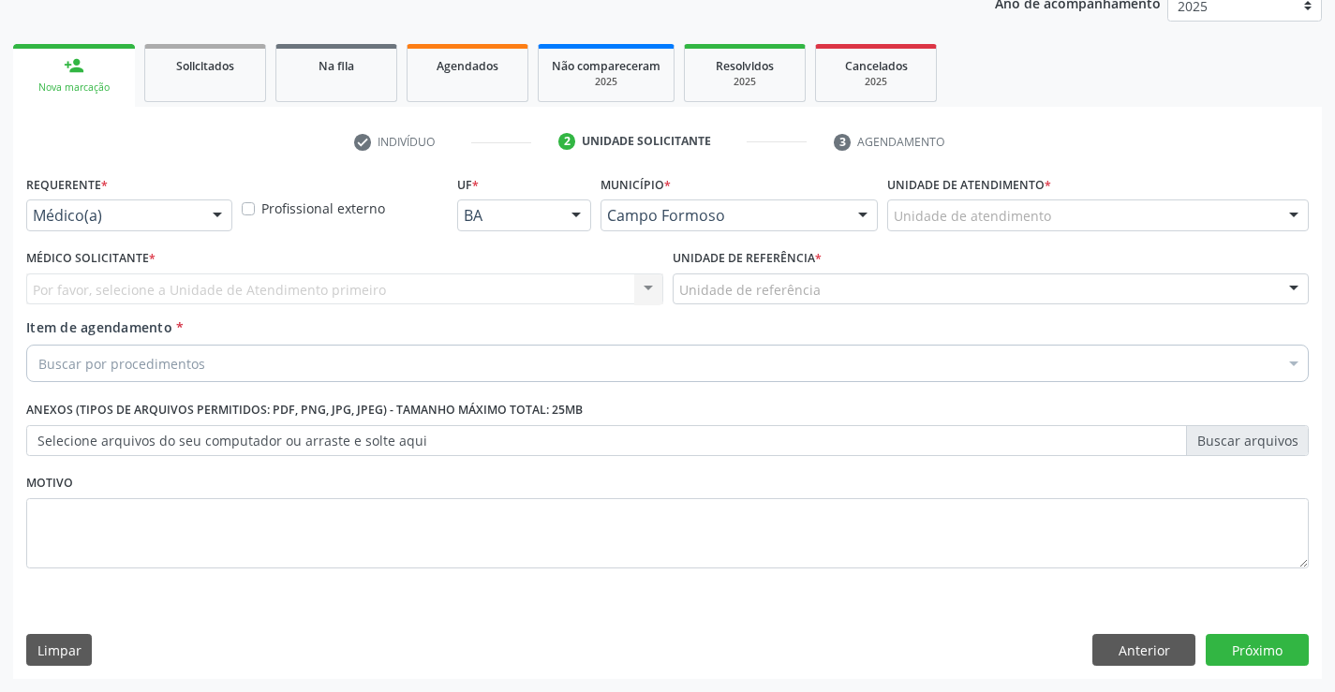
scroll to position [236, 0]
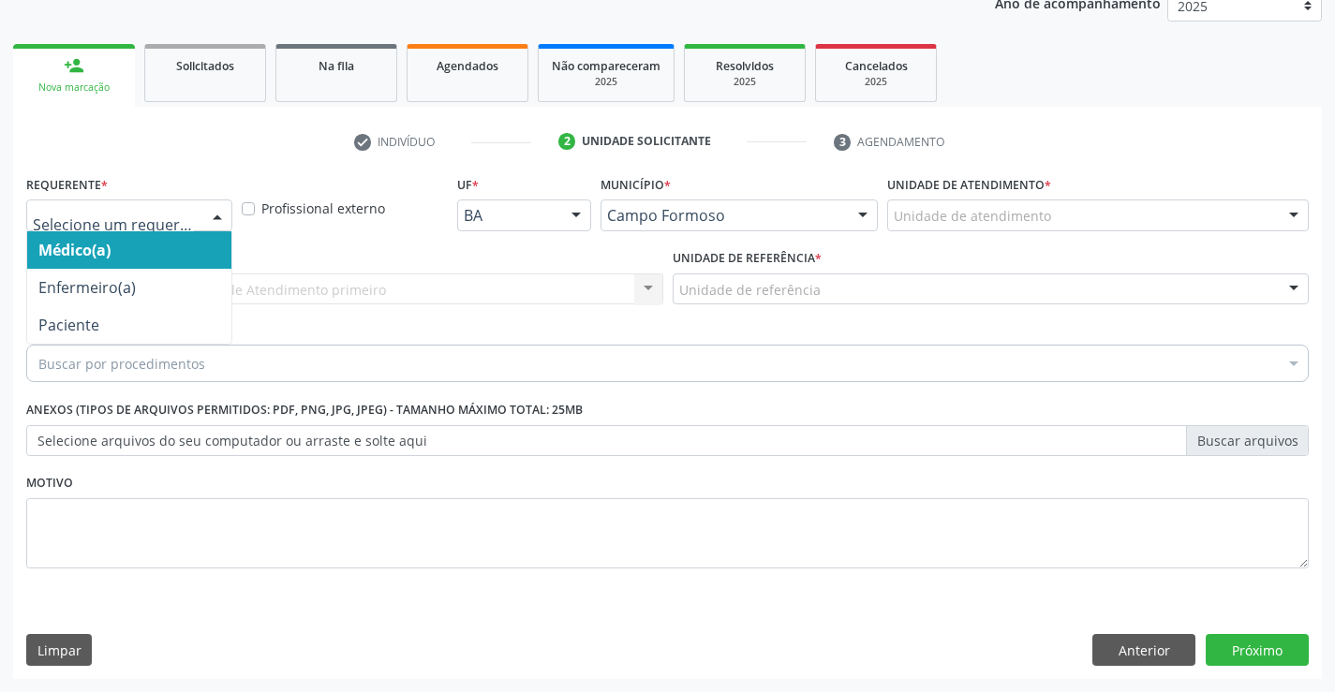
click at [214, 214] on div at bounding box center [217, 216] width 28 height 32
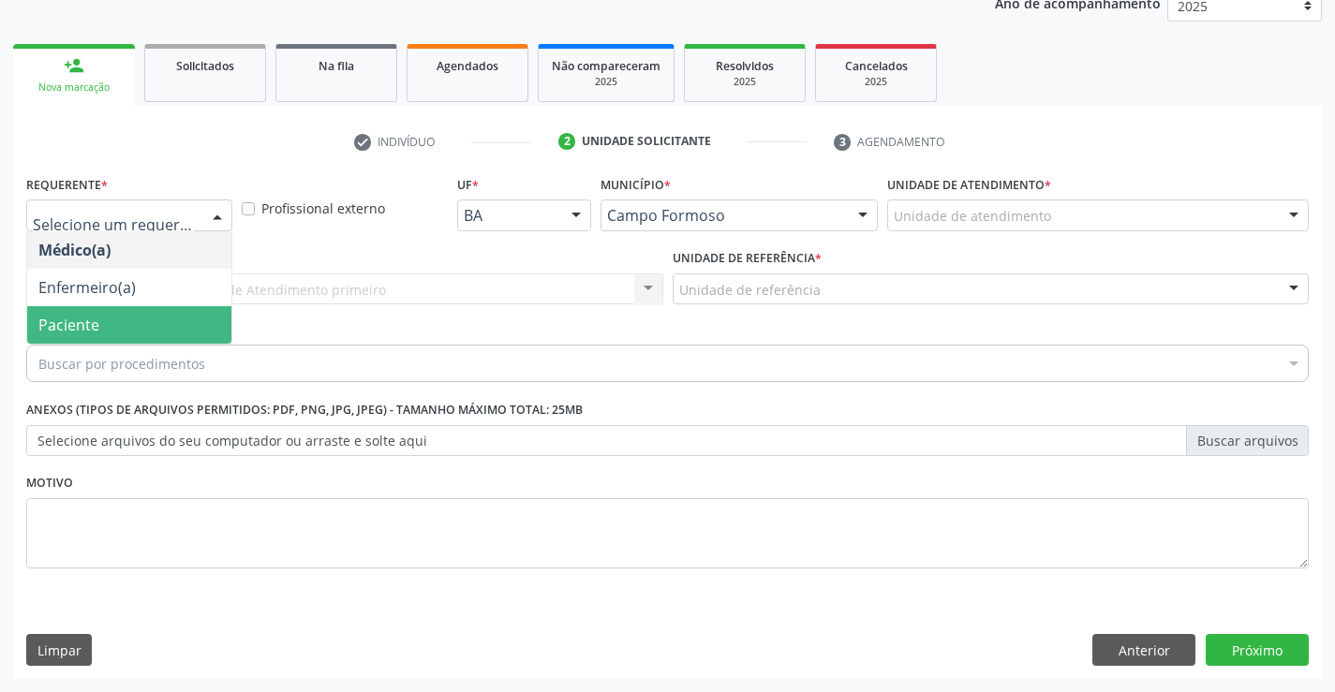
click at [170, 329] on span "Paciente" at bounding box center [129, 324] width 204 height 37
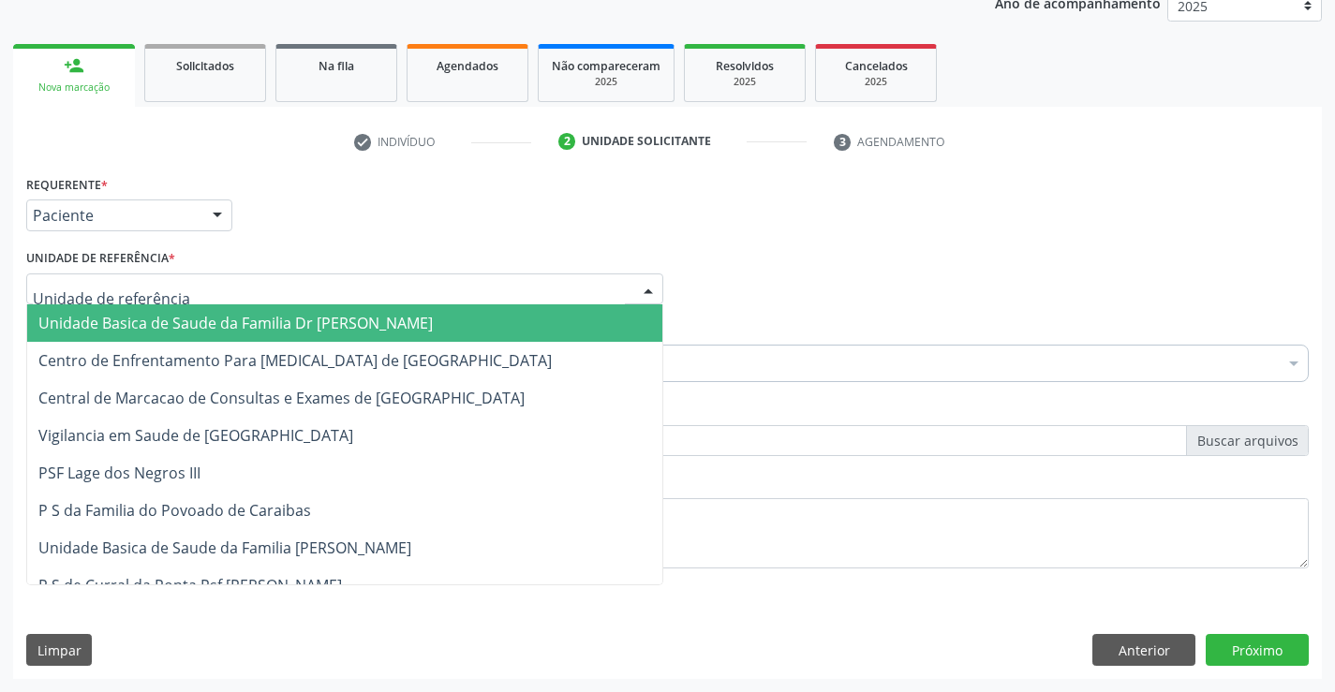
click at [341, 283] on div at bounding box center [344, 290] width 637 height 32
click at [329, 326] on span "Unidade Basica de Saude da Familia Dr [PERSON_NAME]" at bounding box center [235, 323] width 394 height 21
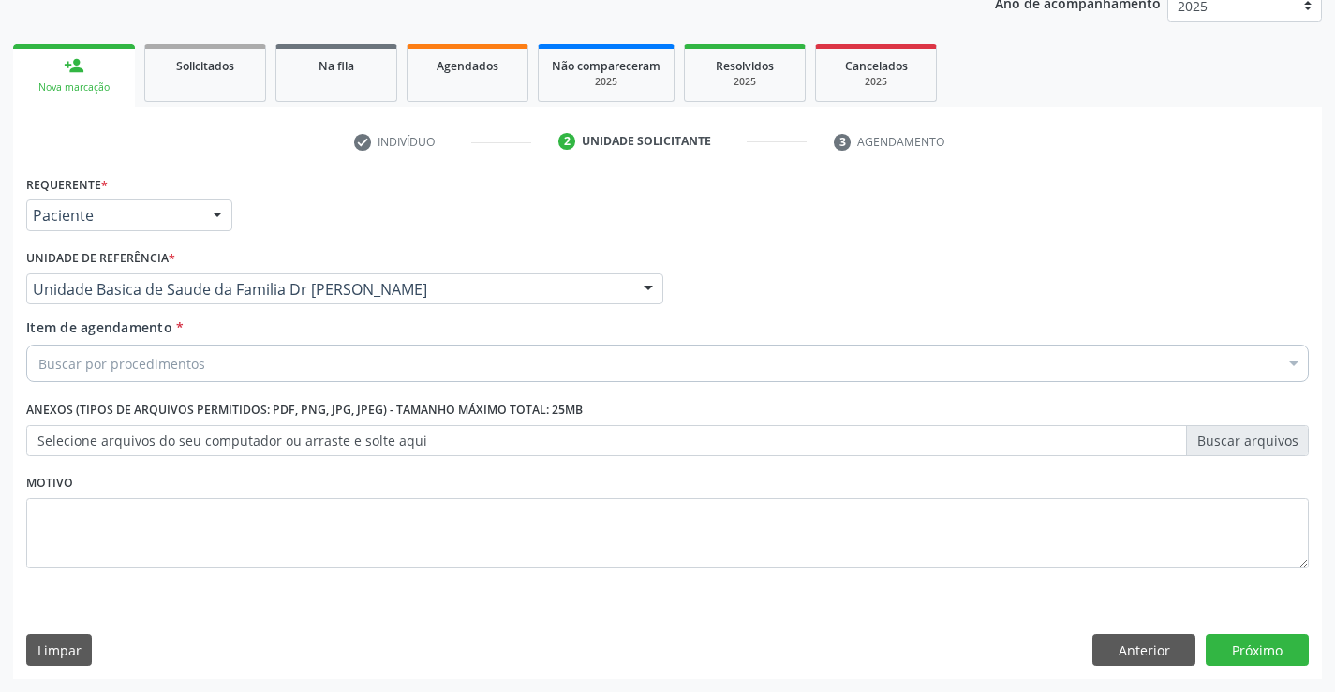
click at [300, 375] on div "Buscar por procedimentos" at bounding box center [667, 363] width 1282 height 37
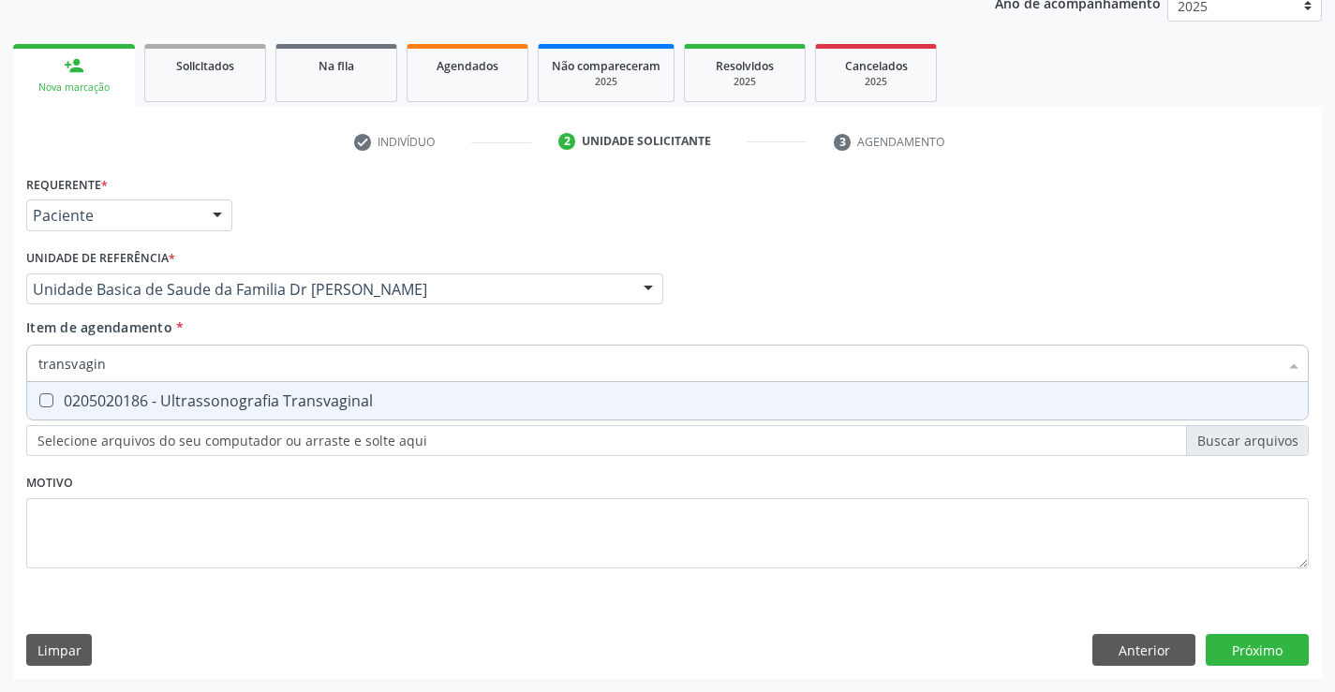
type input "transvagina"
click at [305, 406] on div "0205020186 - Ultrassonografia Transvaginal" at bounding box center [667, 400] width 1258 height 15
checkbox Transvaginal "true"
click at [303, 484] on div "Requerente * Paciente Médico(a) Enfermeiro(a) Paciente Nenhum resultado encontr…" at bounding box center [667, 382] width 1282 height 424
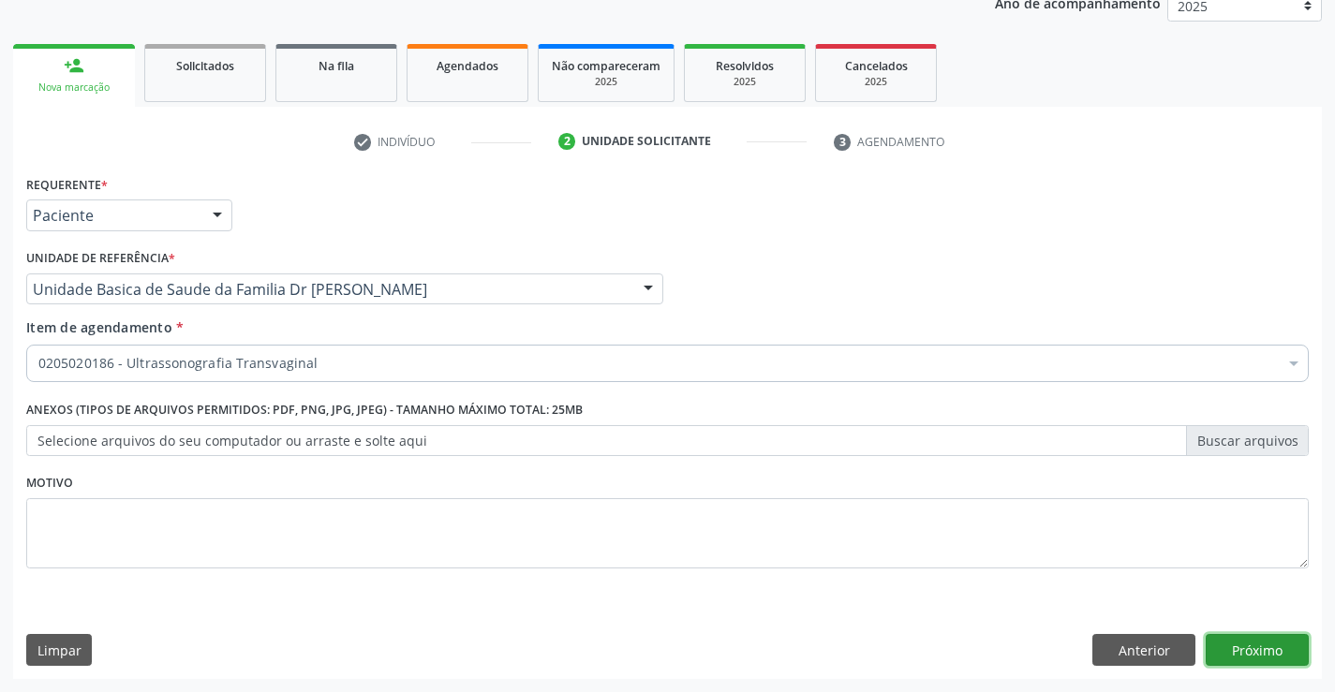
click at [1258, 659] on button "Próximo" at bounding box center [1256, 650] width 103 height 32
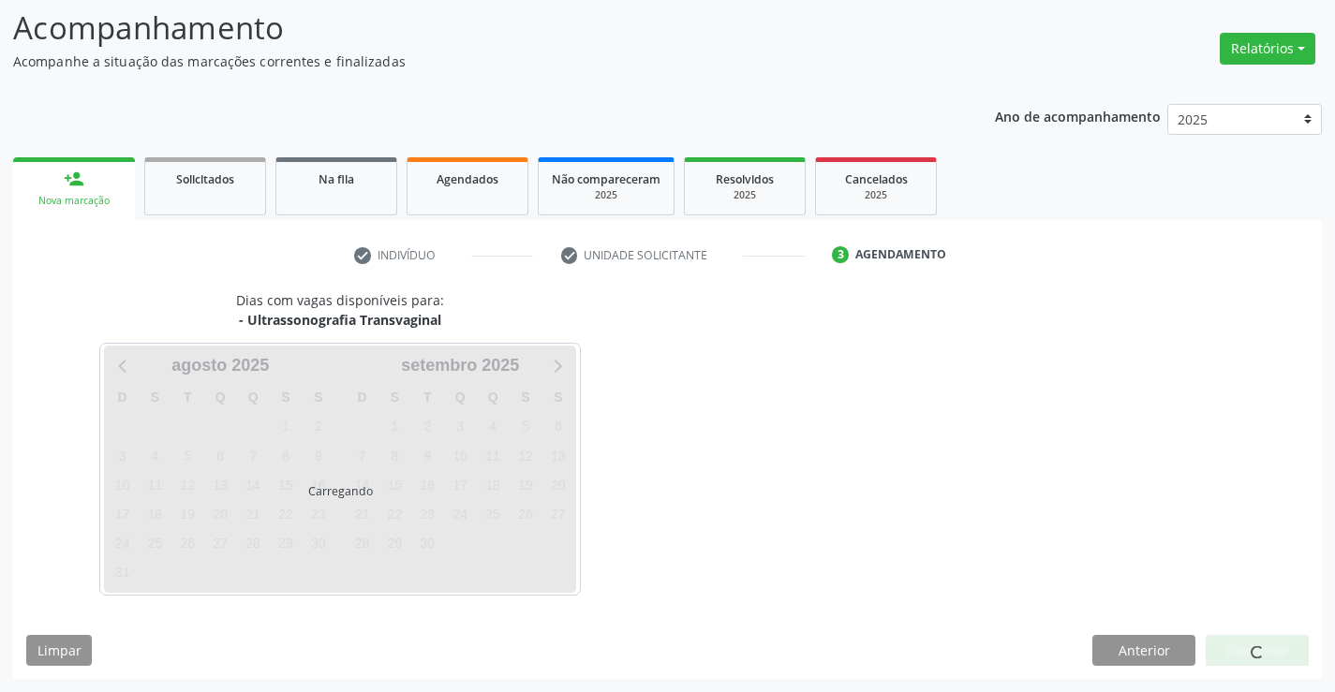
scroll to position [123, 0]
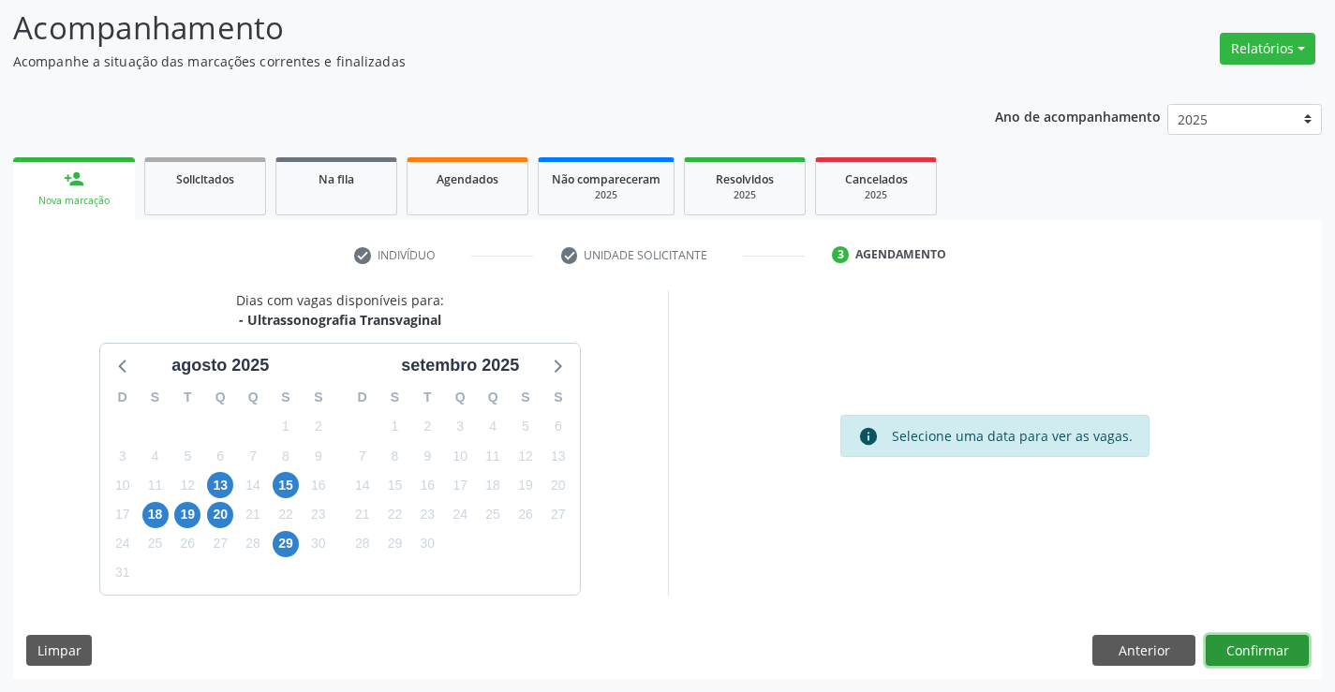
click at [1244, 655] on button "Confirmar" at bounding box center [1256, 651] width 103 height 32
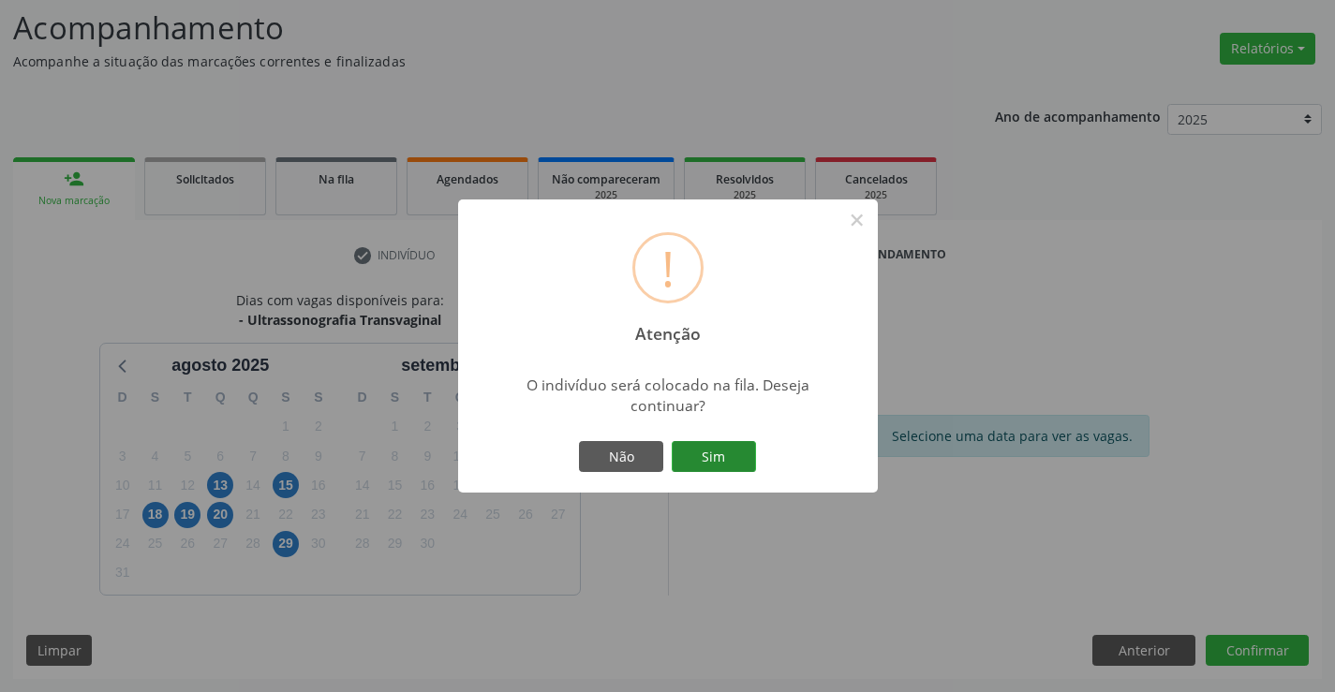
click at [748, 460] on button "Sim" at bounding box center [714, 457] width 84 height 32
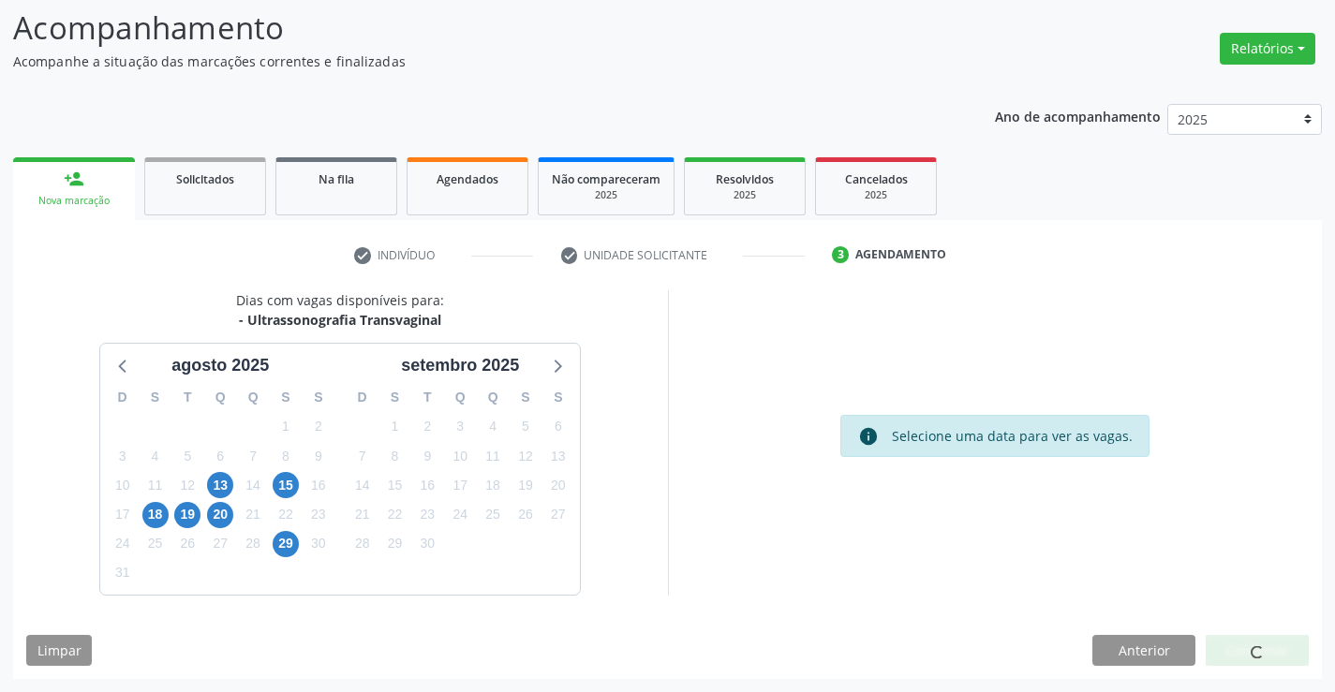
scroll to position [0, 0]
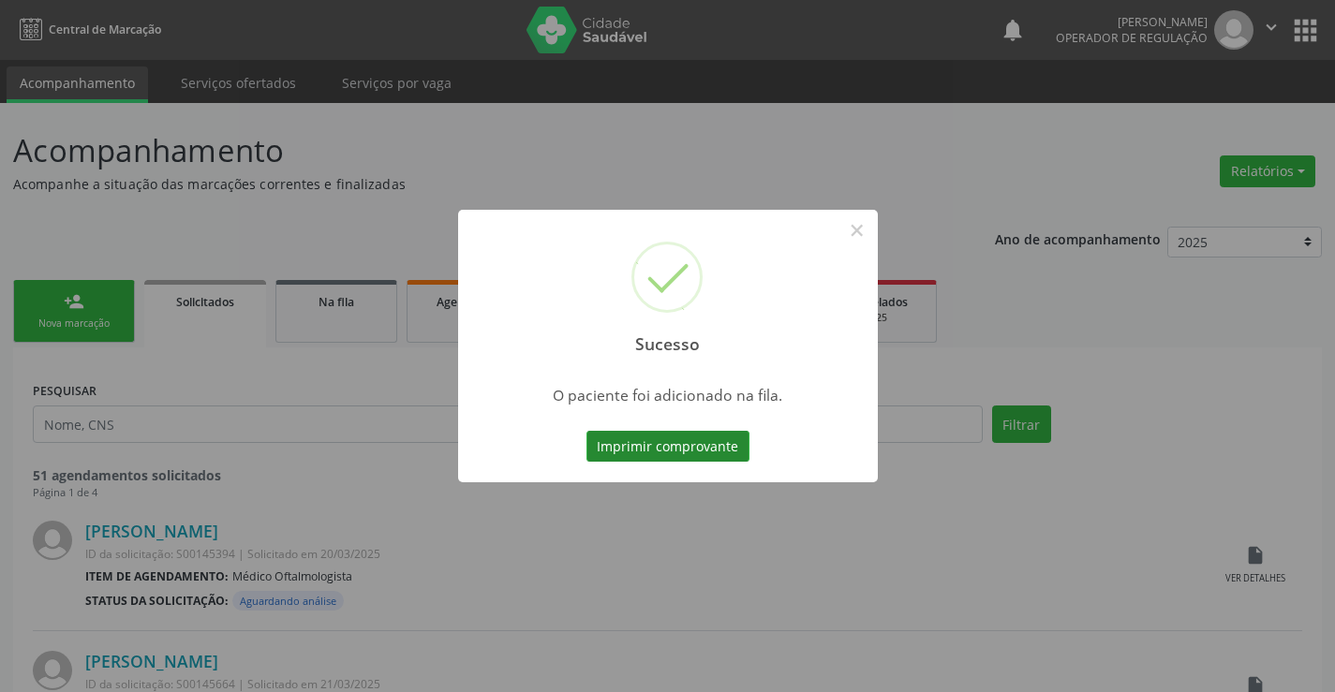
click at [714, 441] on button "Imprimir comprovante" at bounding box center [667, 447] width 163 height 32
